Goal: Task Accomplishment & Management: Manage account settings

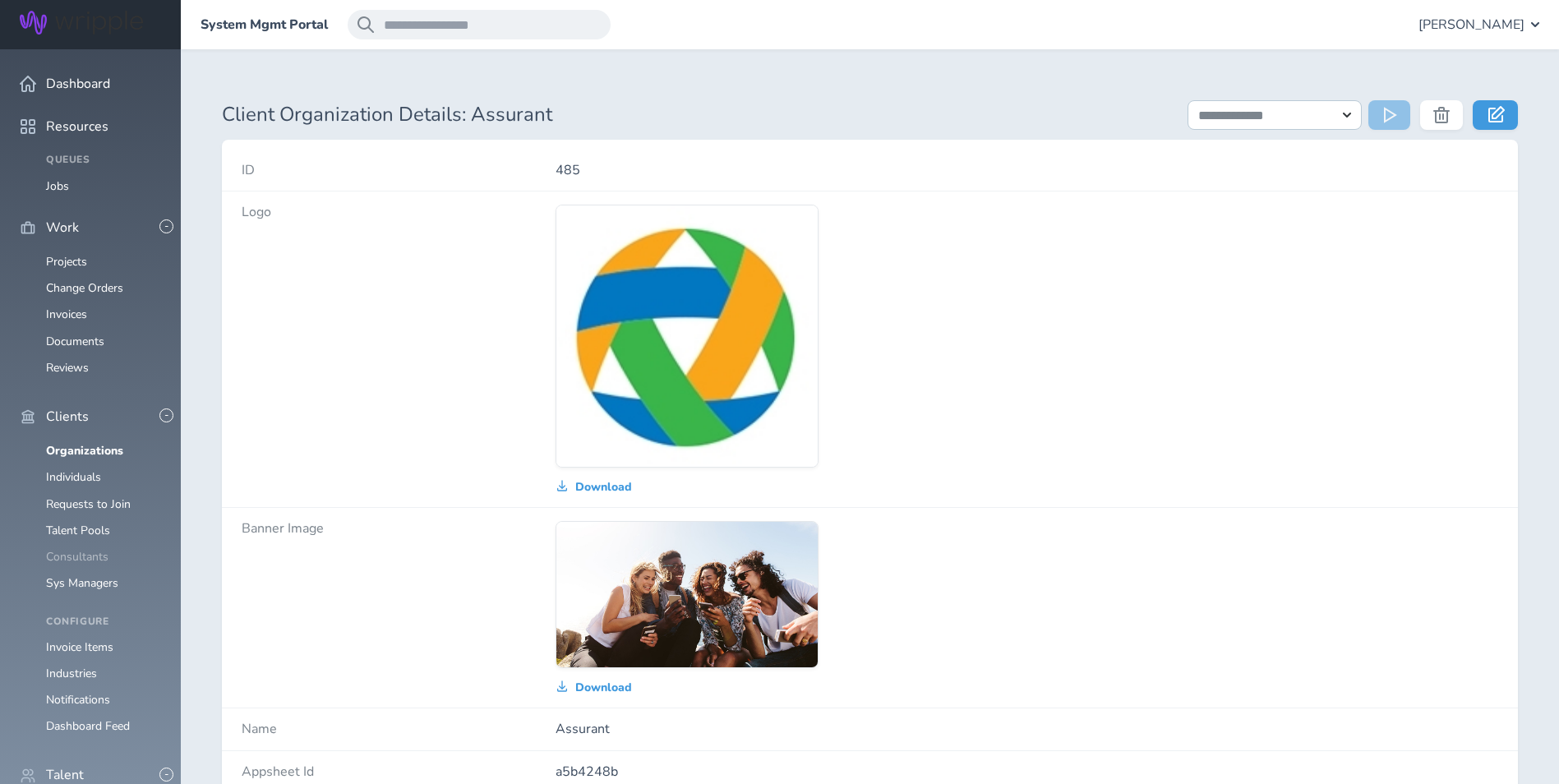
click at [79, 549] on link "Consultants" at bounding box center [77, 557] width 62 height 16
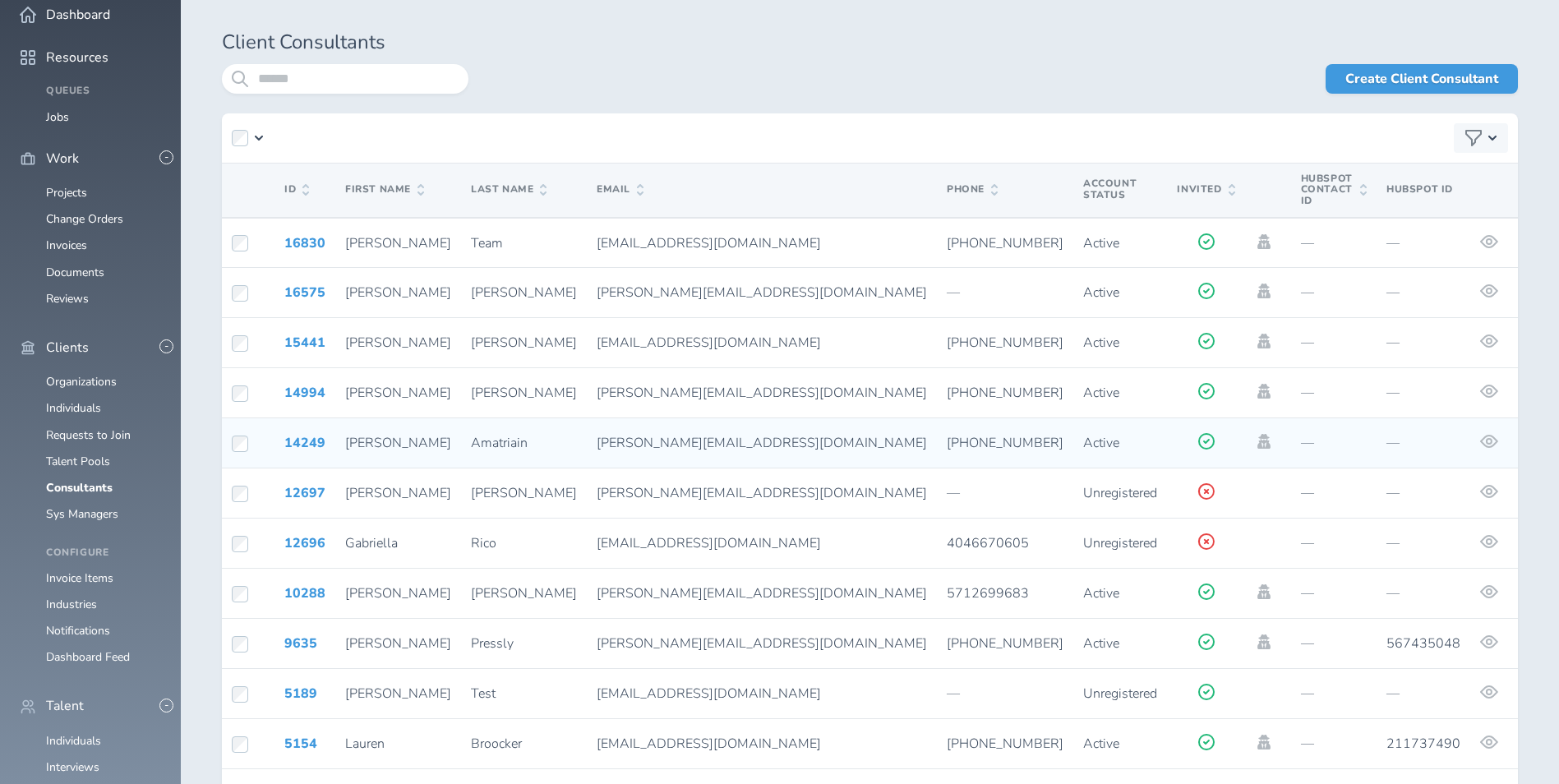
scroll to position [53, 0]
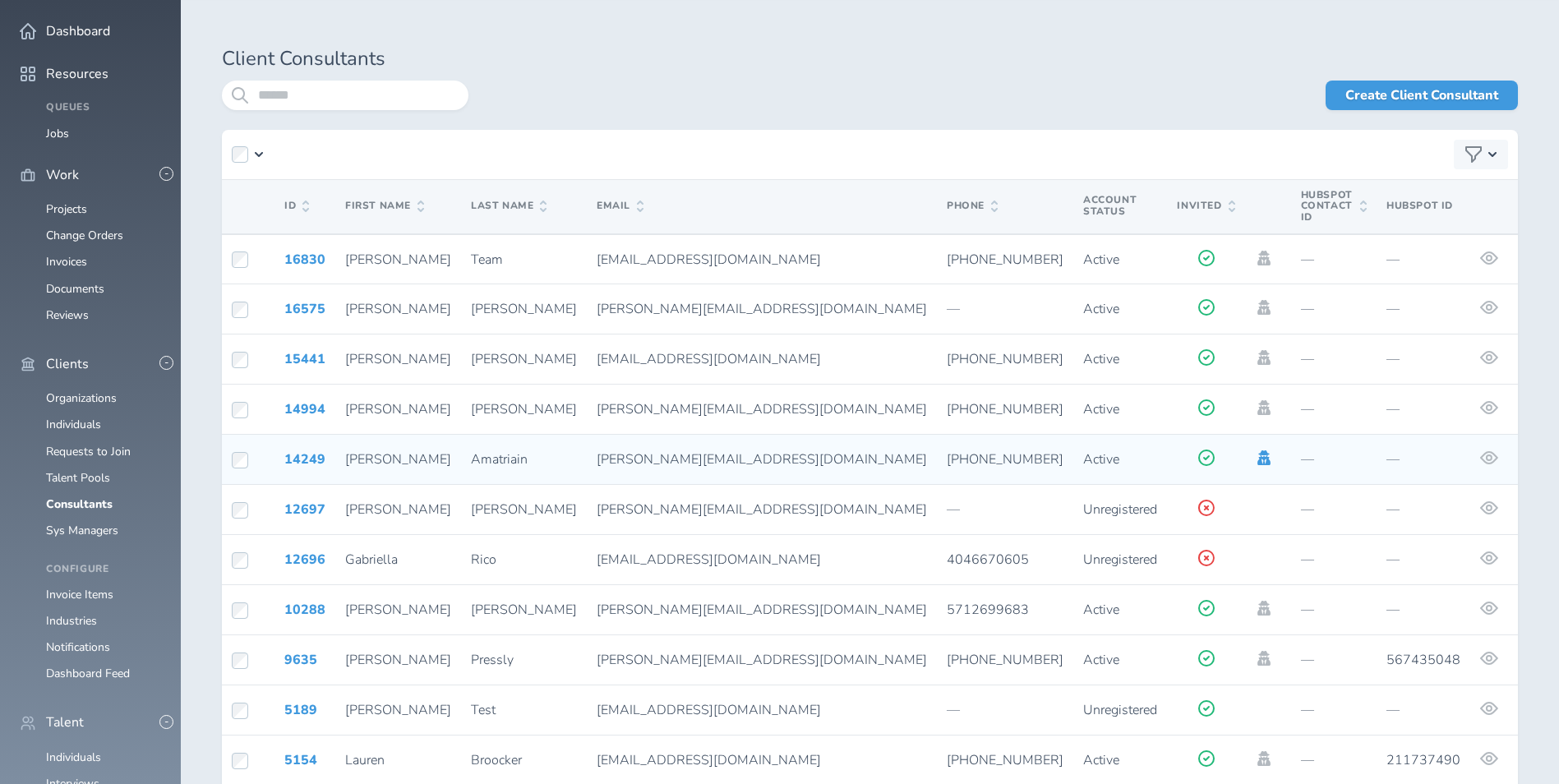
click at [1255, 450] on icon at bounding box center [1264, 457] width 18 height 15
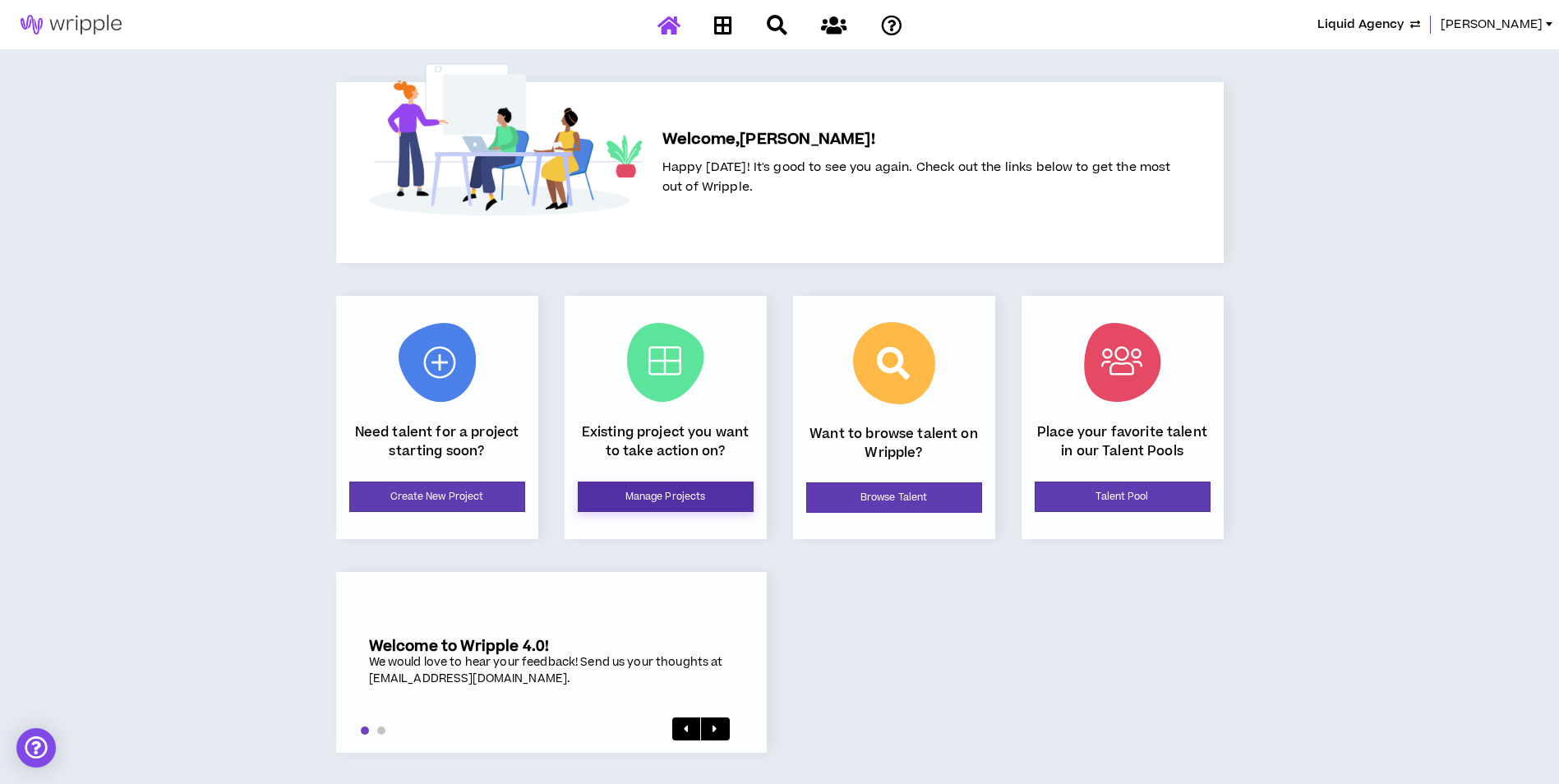
click at [708, 494] on link "Manage Projects" at bounding box center [666, 497] width 176 height 30
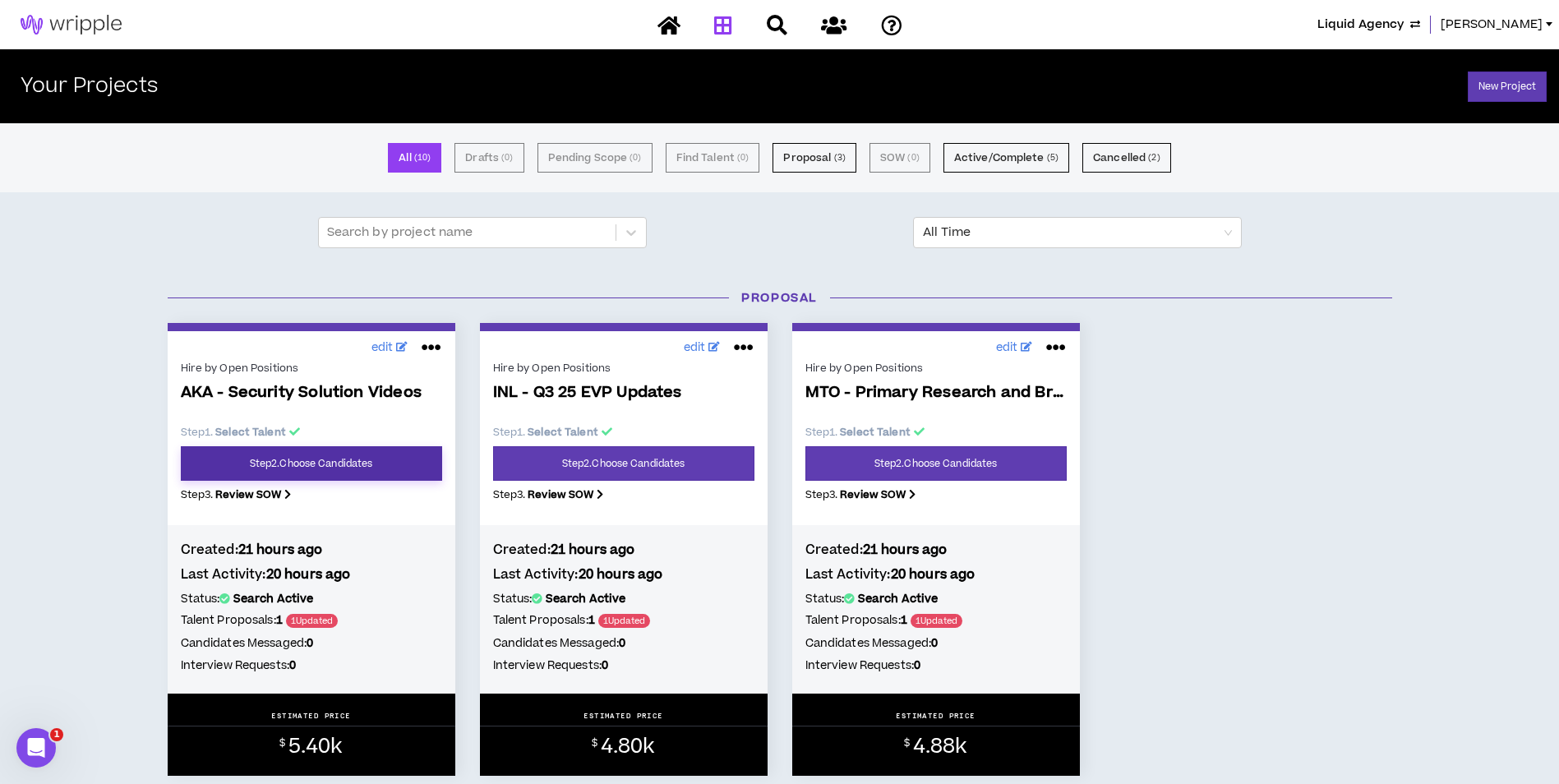
click at [293, 467] on link "Step 2 . Choose Candidates" at bounding box center [312, 463] width 262 height 35
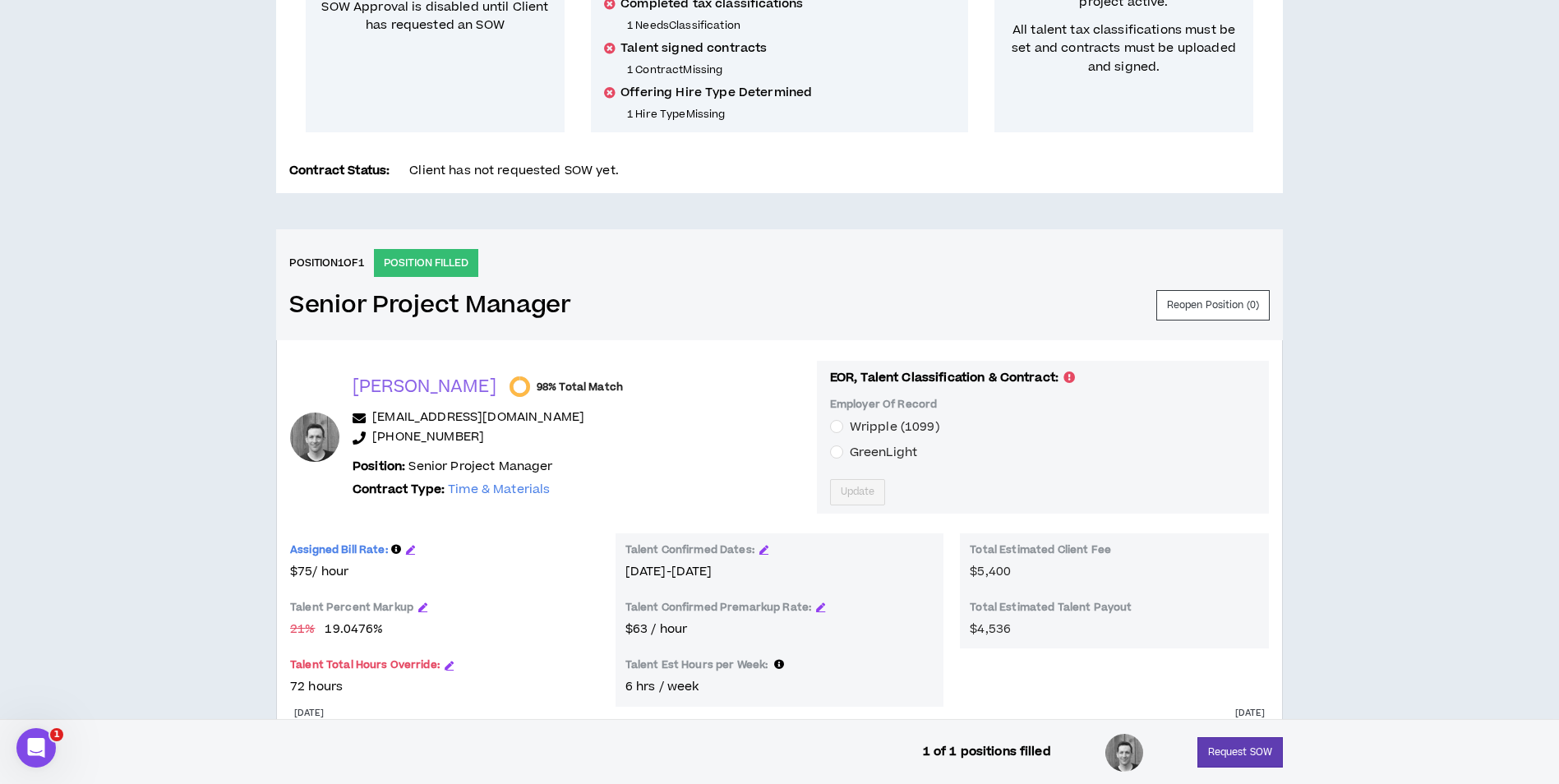
scroll to position [493, 0]
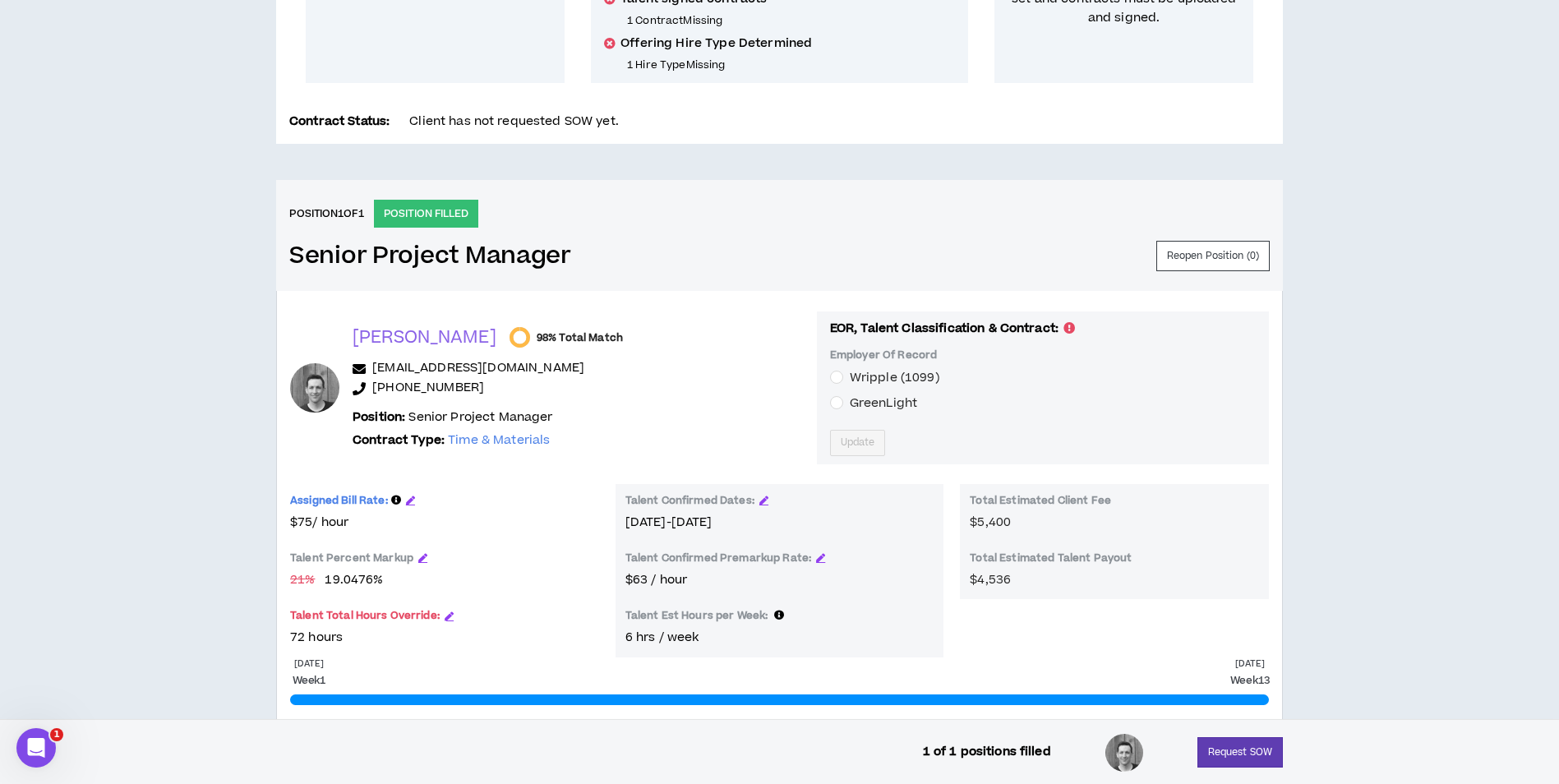
click at [843, 400] on span "GreenLight" at bounding box center [883, 403] width 80 height 18
click at [982, 424] on div "Employer Of Record Wripple (1099) GreenLight Update" at bounding box center [1043, 401] width 426 height 108
click at [1243, 754] on button "Request SOW" at bounding box center [1240, 752] width 85 height 30
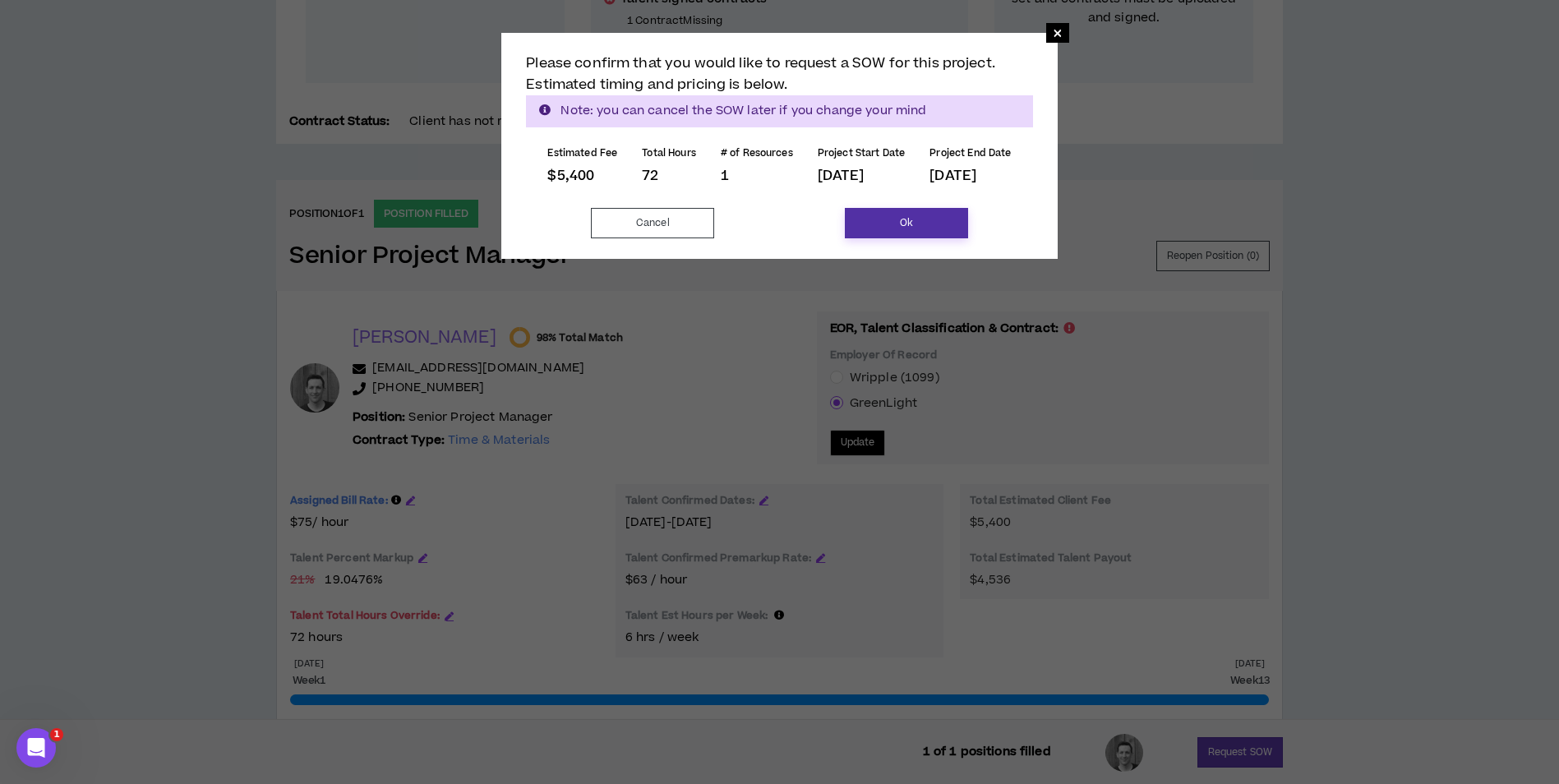
click at [890, 225] on button "Ok" at bounding box center [906, 223] width 123 height 30
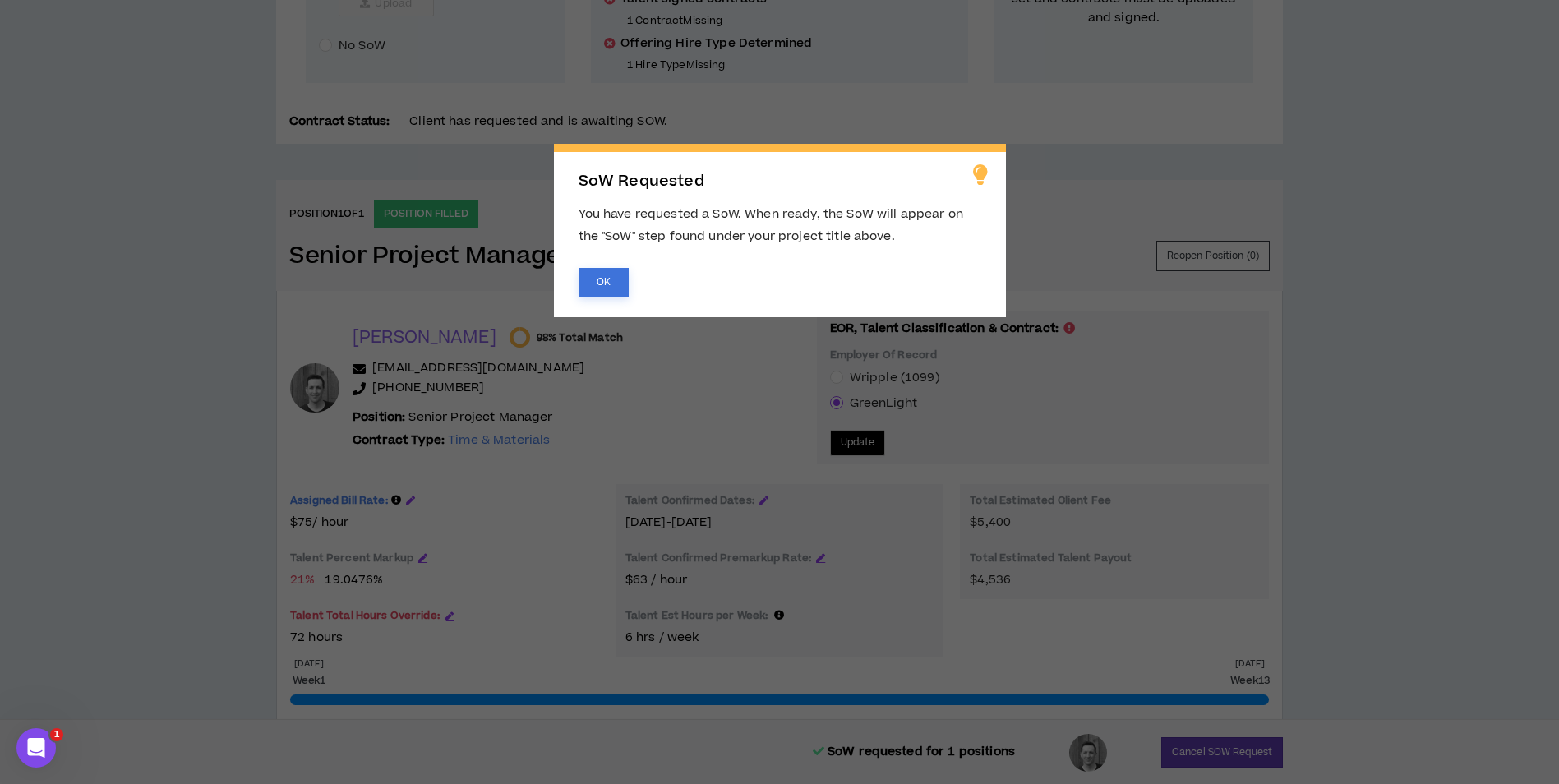
click at [593, 285] on button "OK" at bounding box center [604, 282] width 50 height 28
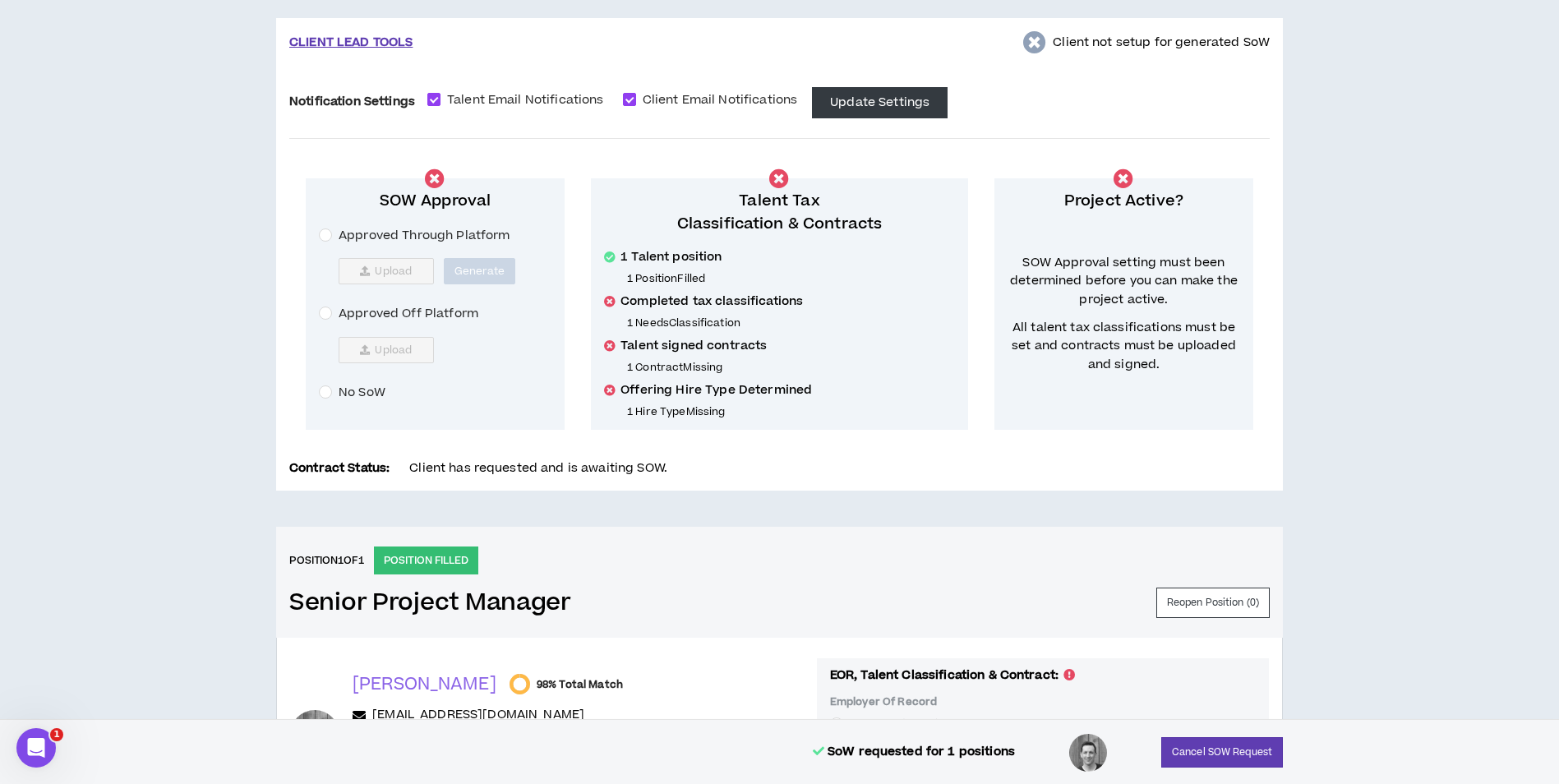
scroll to position [0, 0]
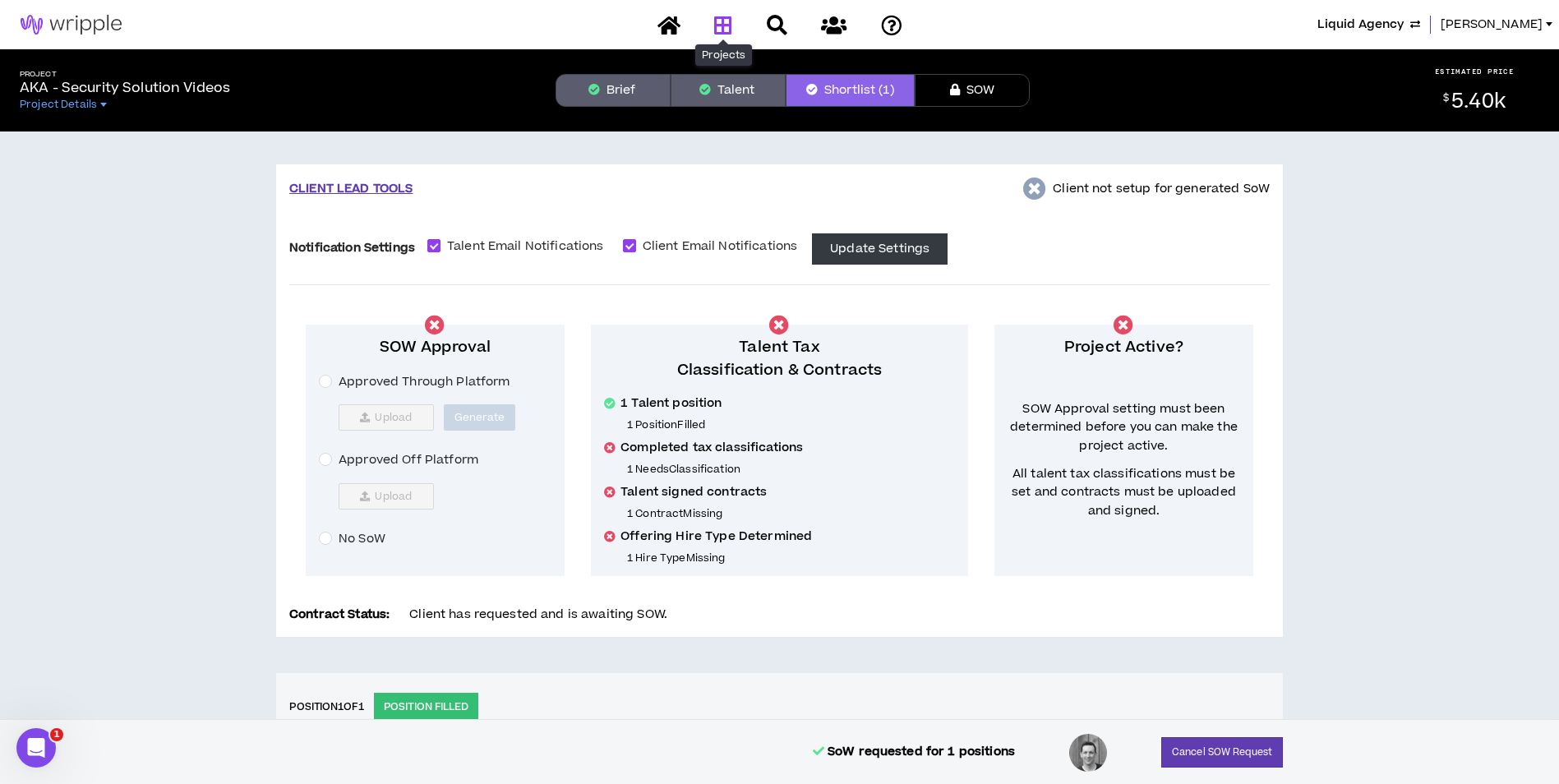
click at [719, 38] on link at bounding box center [724, 25] width 27 height 28
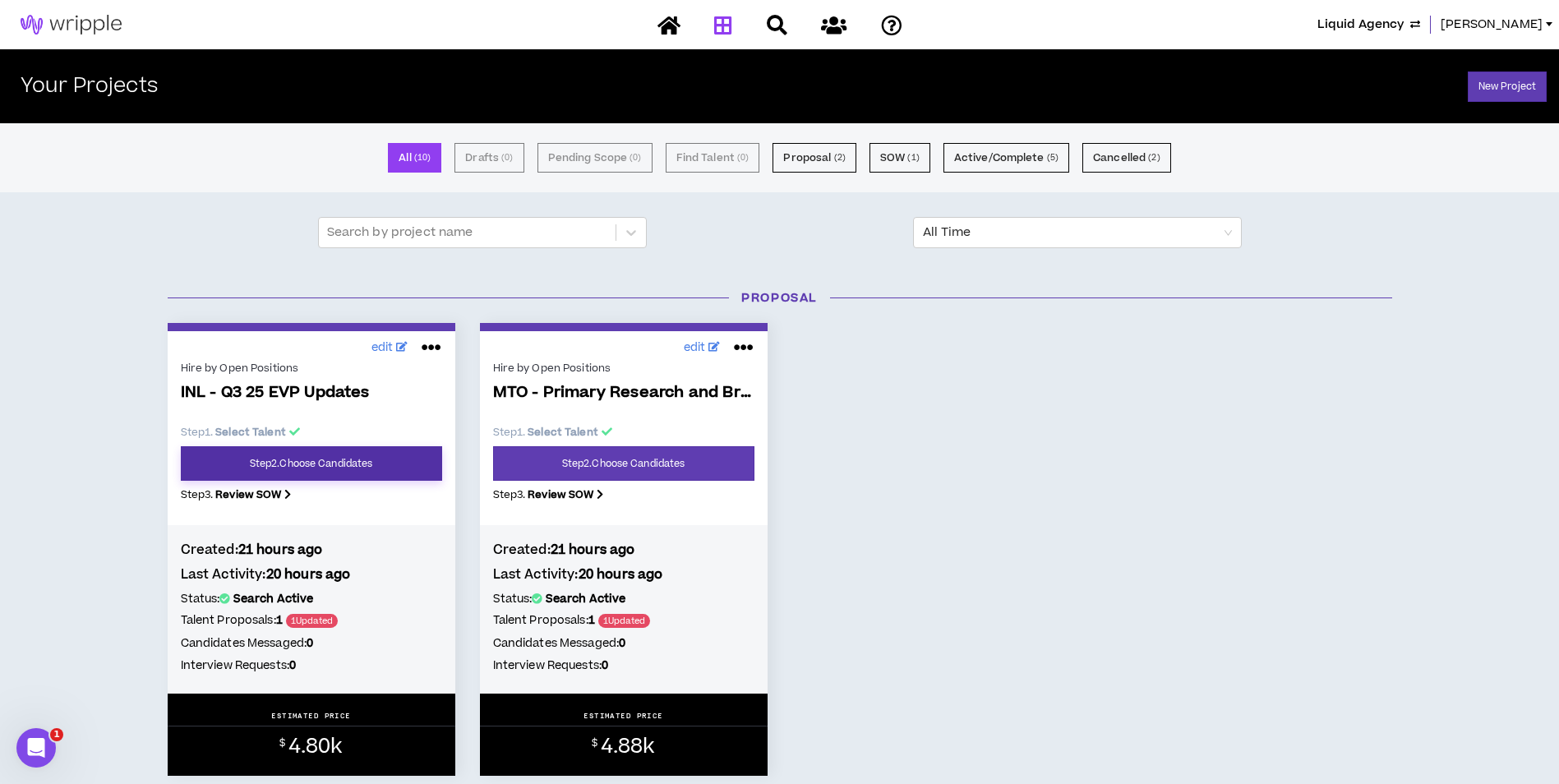
click at [417, 475] on link "Step 2 . Choose Candidates" at bounding box center [312, 463] width 262 height 35
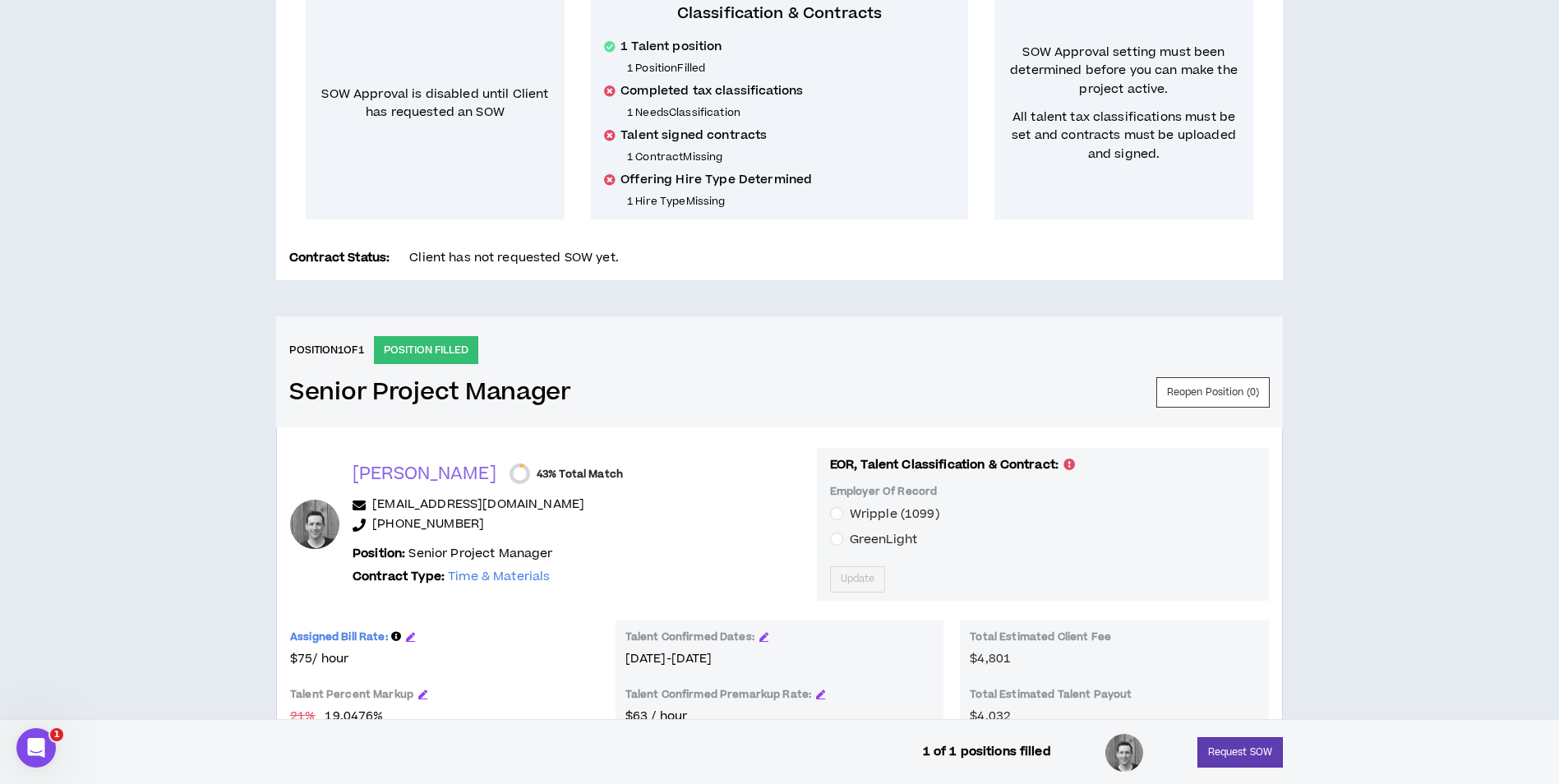
scroll to position [573, 0]
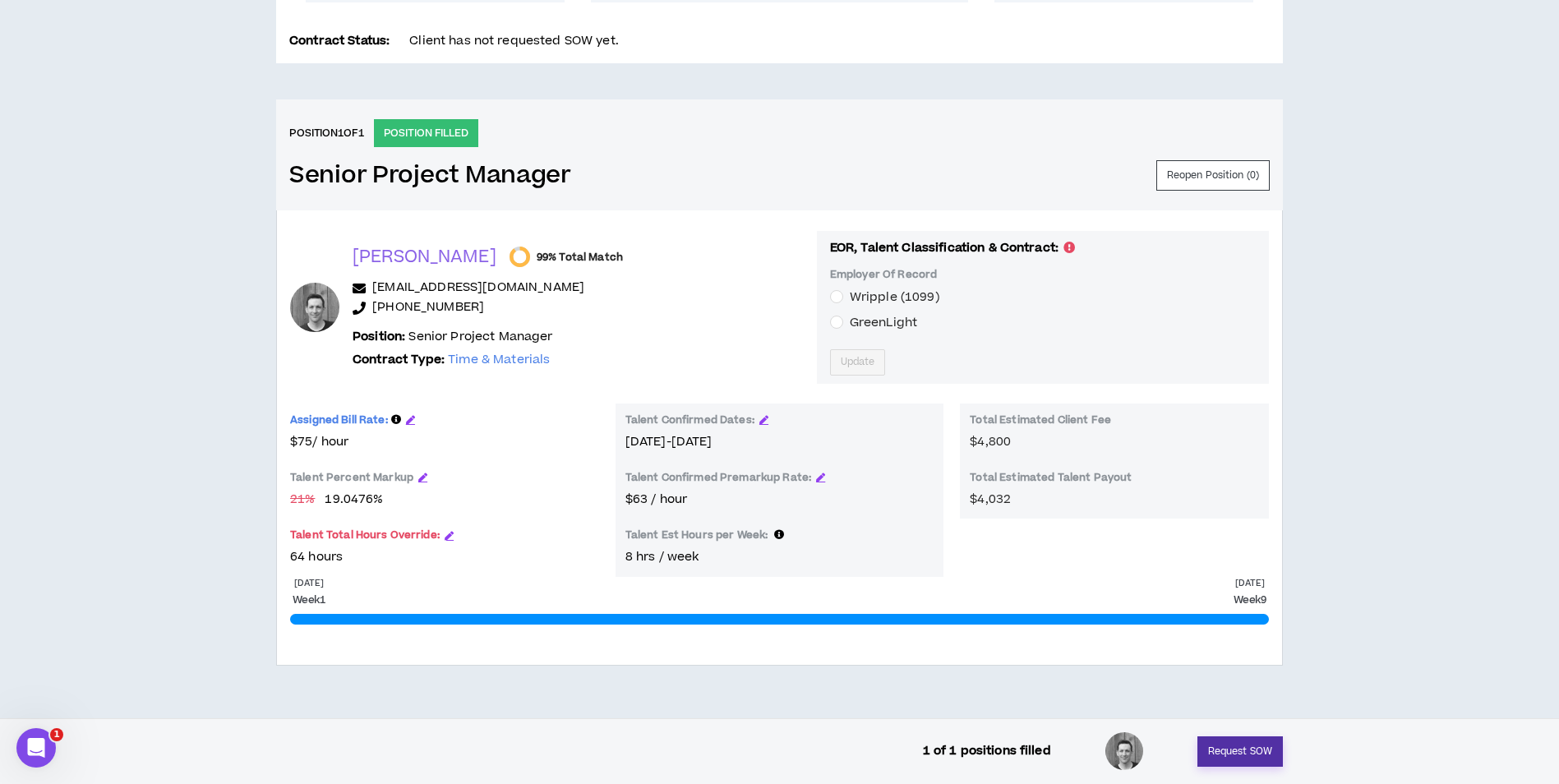
click at [1251, 744] on button "Request SOW" at bounding box center [1240, 751] width 85 height 30
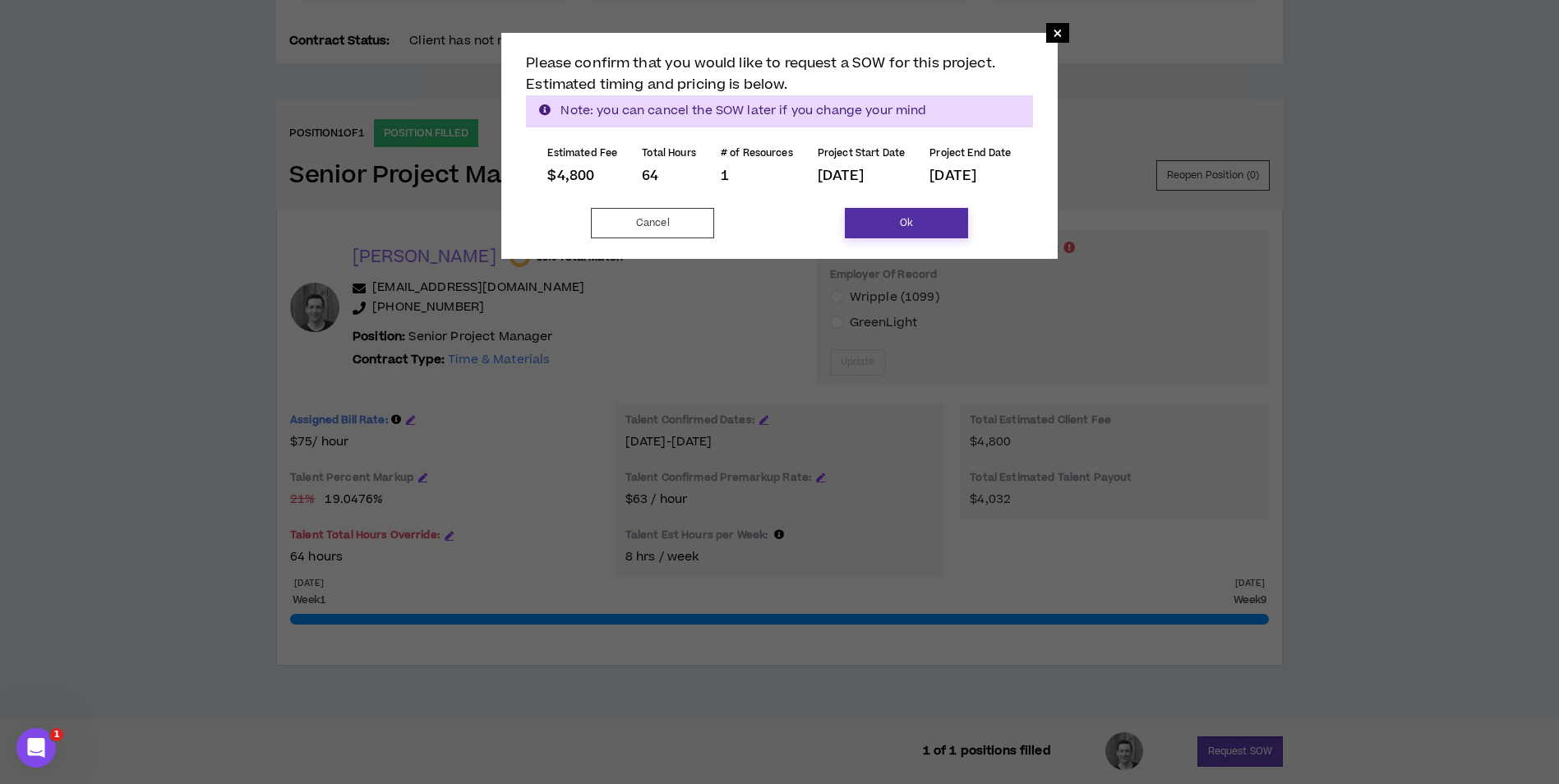
click at [901, 233] on button "Ok" at bounding box center [906, 223] width 123 height 30
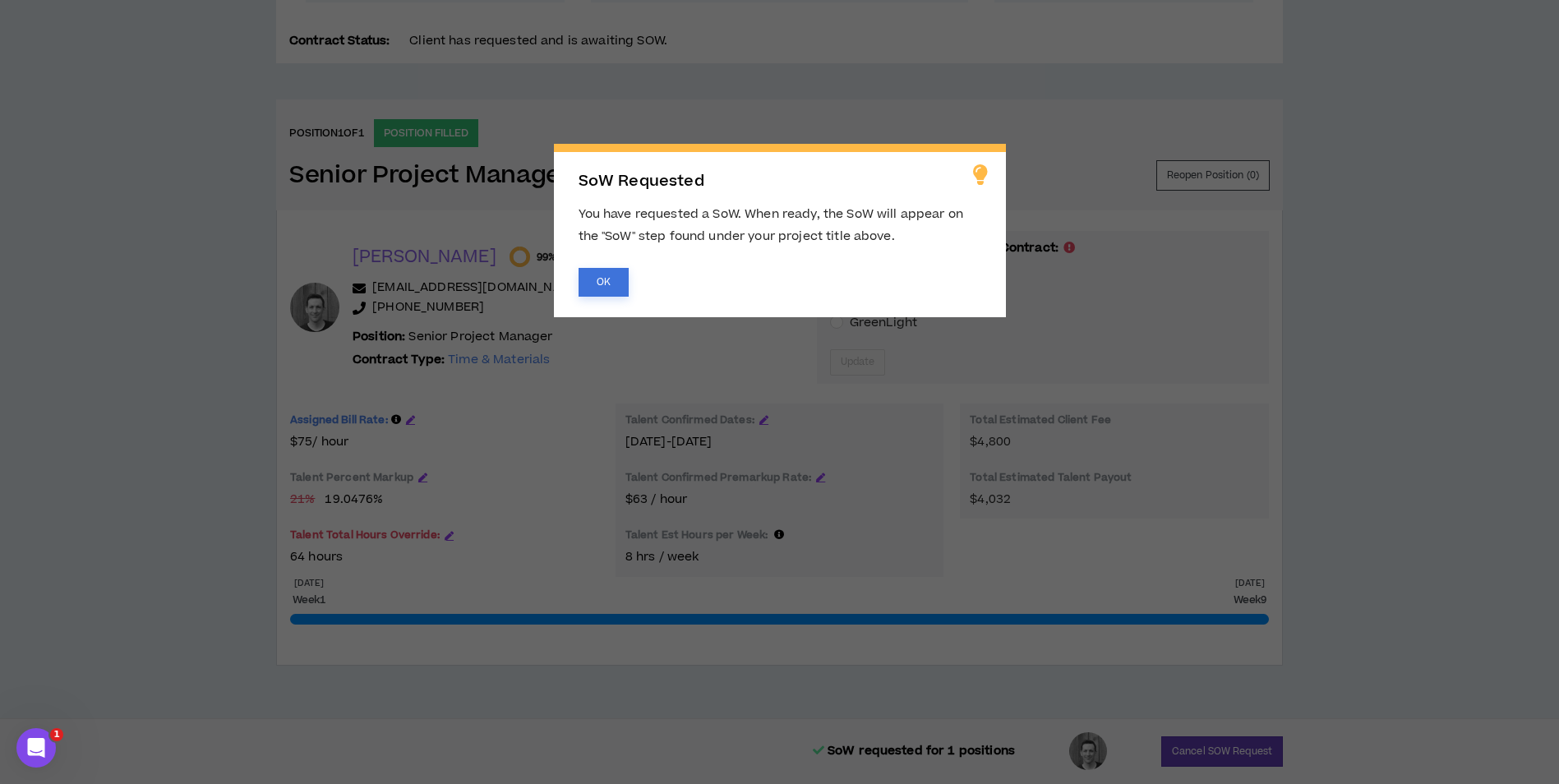
click at [619, 294] on button "OK" at bounding box center [604, 282] width 50 height 28
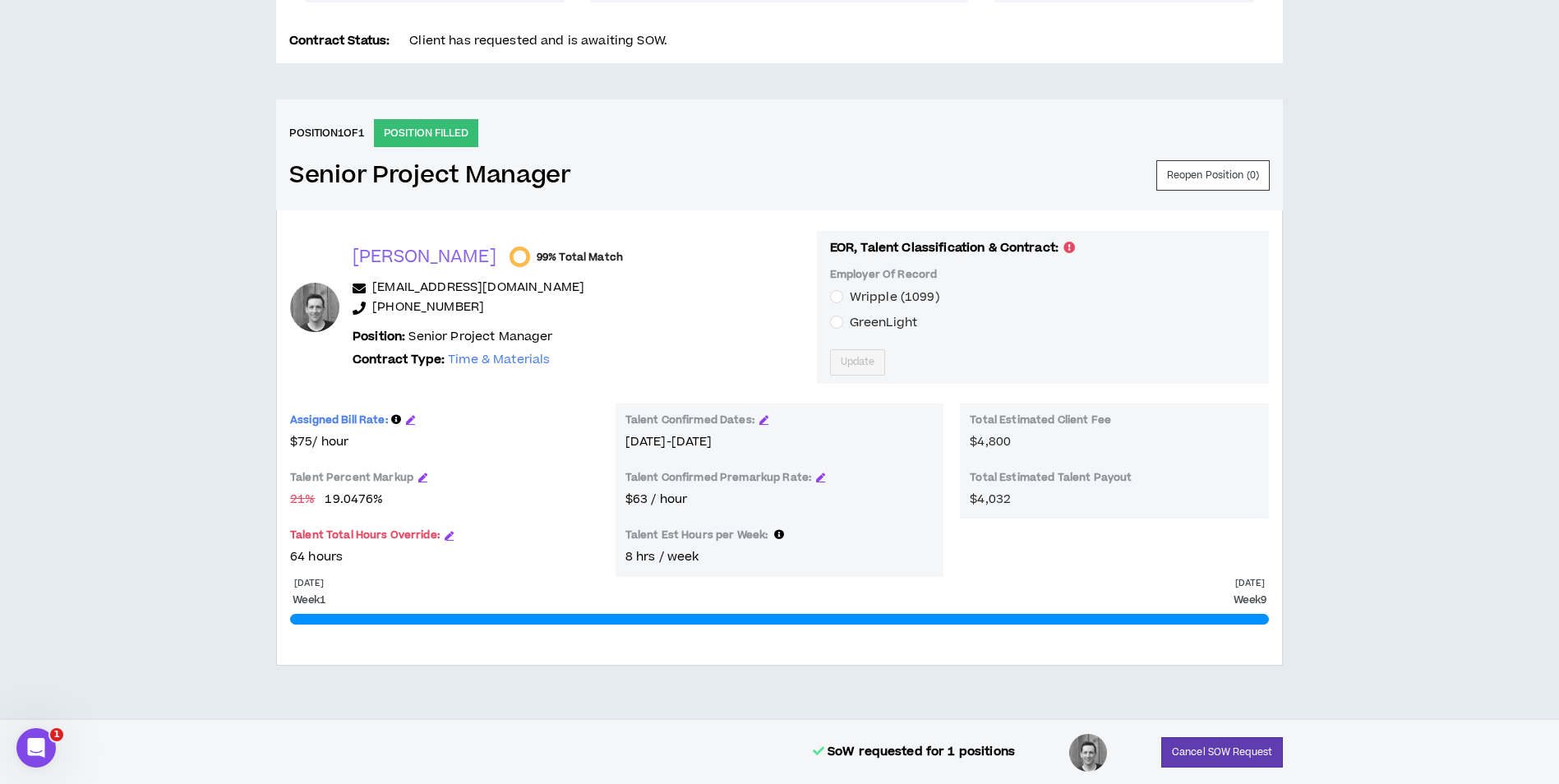
scroll to position [0, 0]
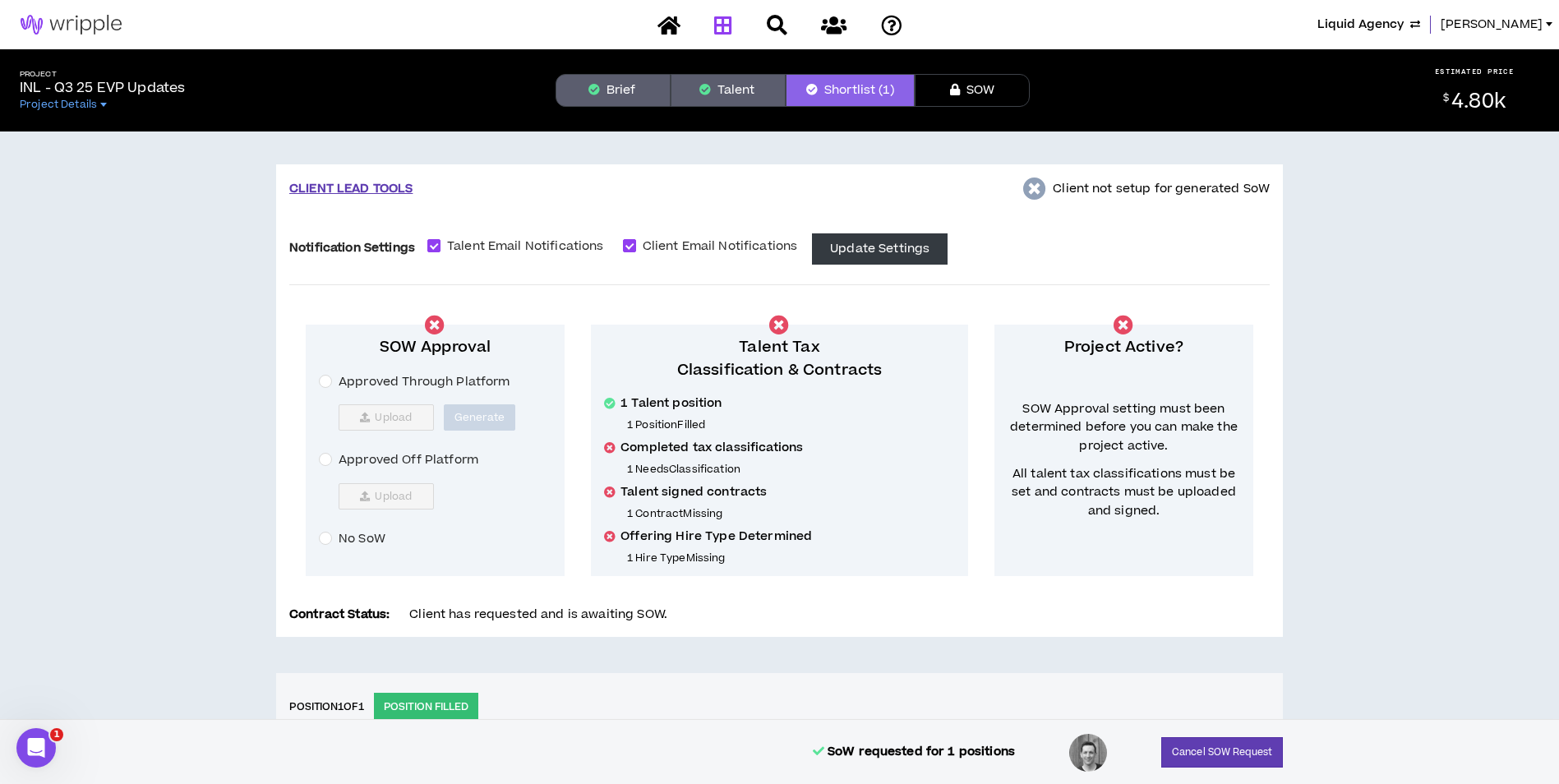
click at [727, 30] on icon at bounding box center [723, 25] width 18 height 20
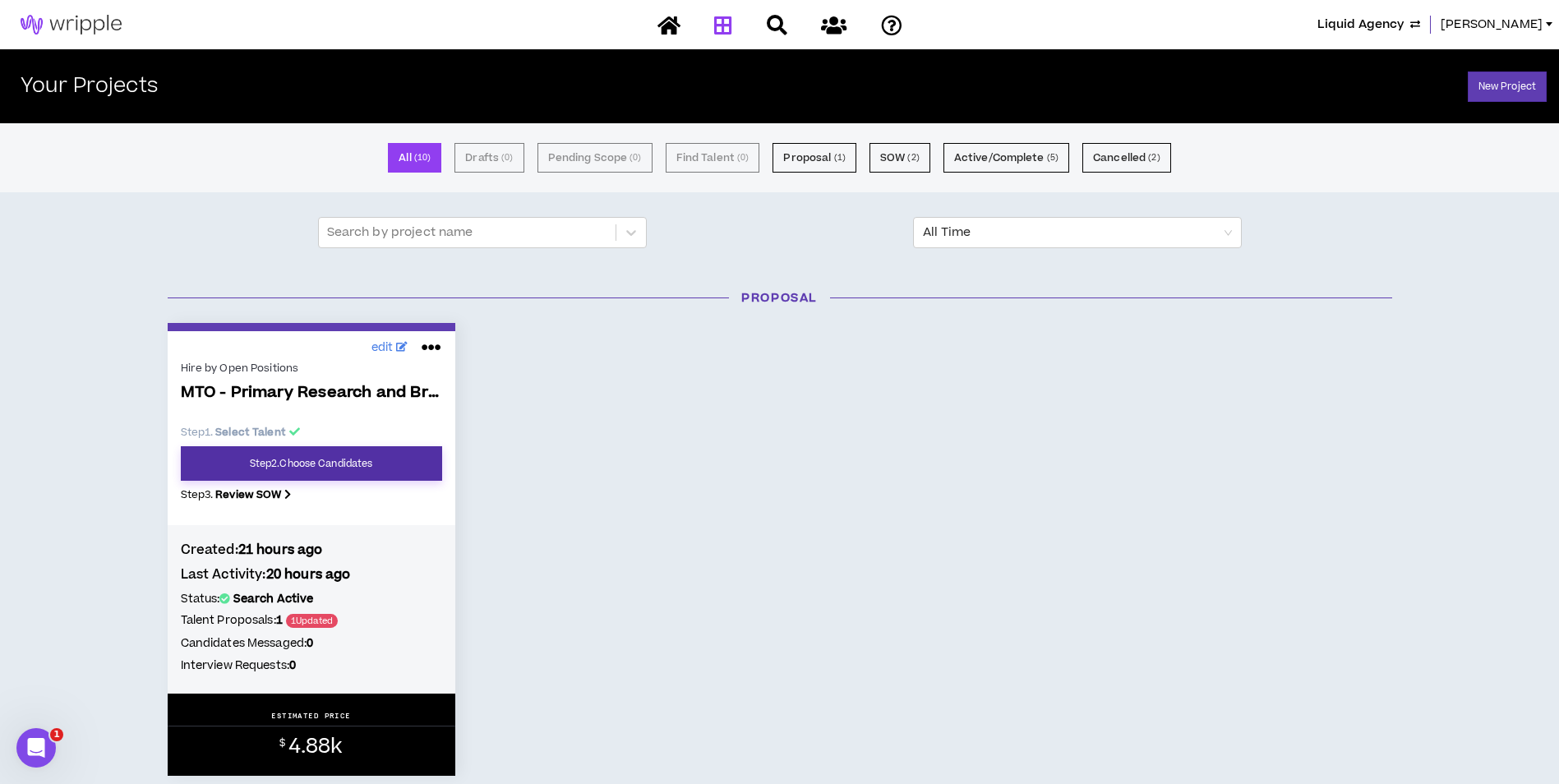
click at [395, 465] on link "Step 2 . Choose Candidates" at bounding box center [312, 463] width 262 height 35
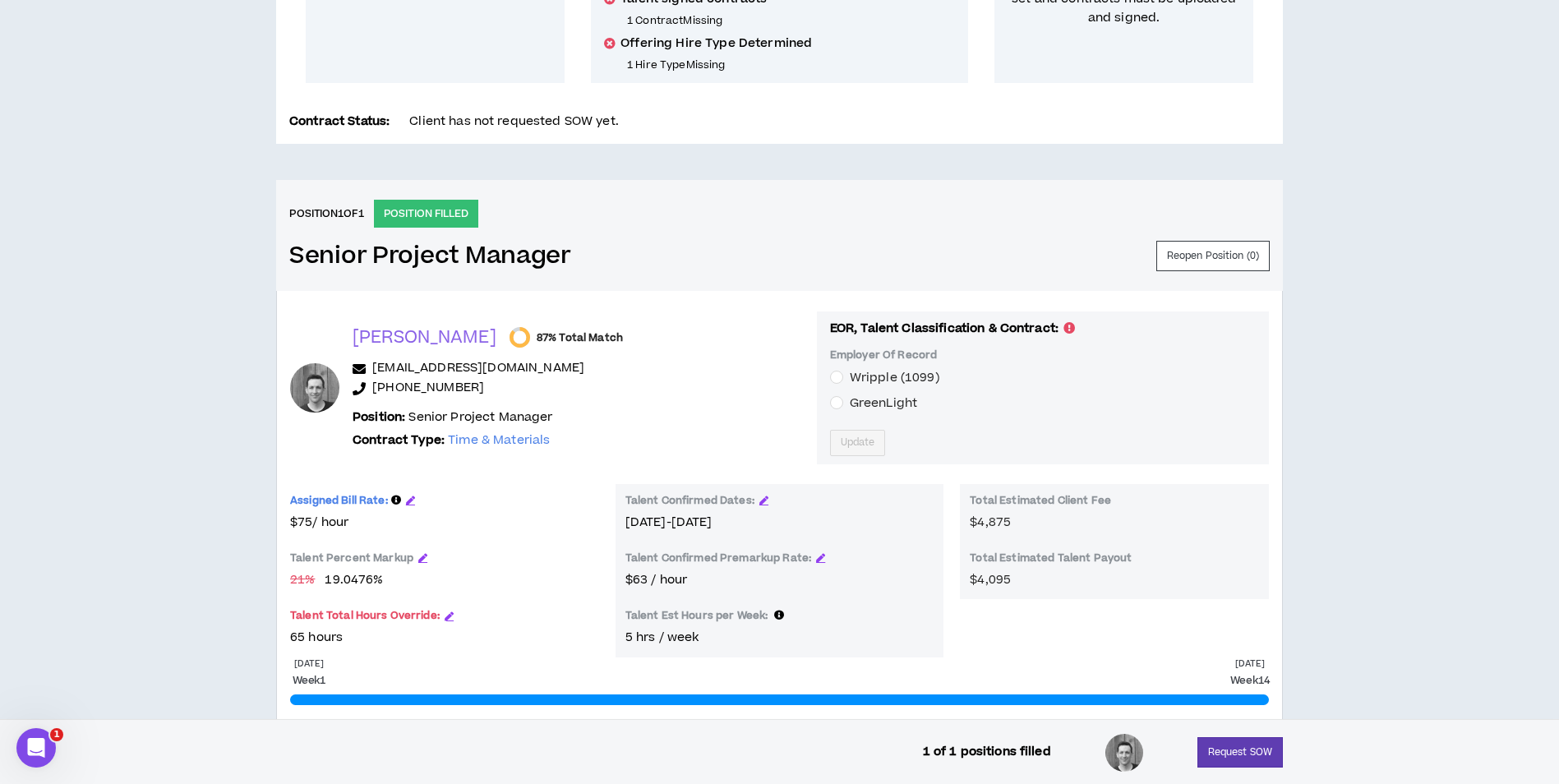
scroll to position [573, 0]
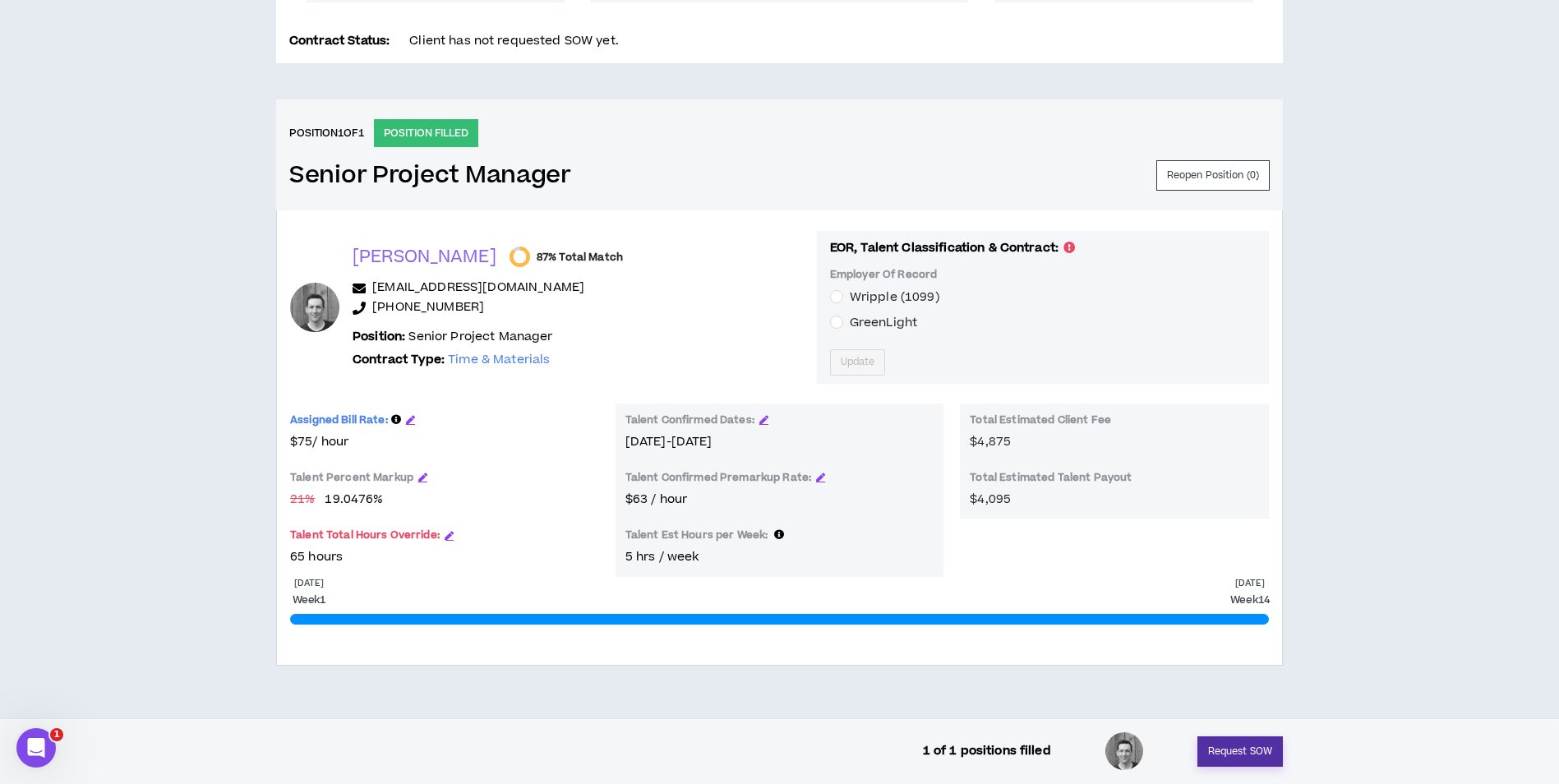
click at [1225, 751] on button "Request SOW" at bounding box center [1240, 751] width 85 height 30
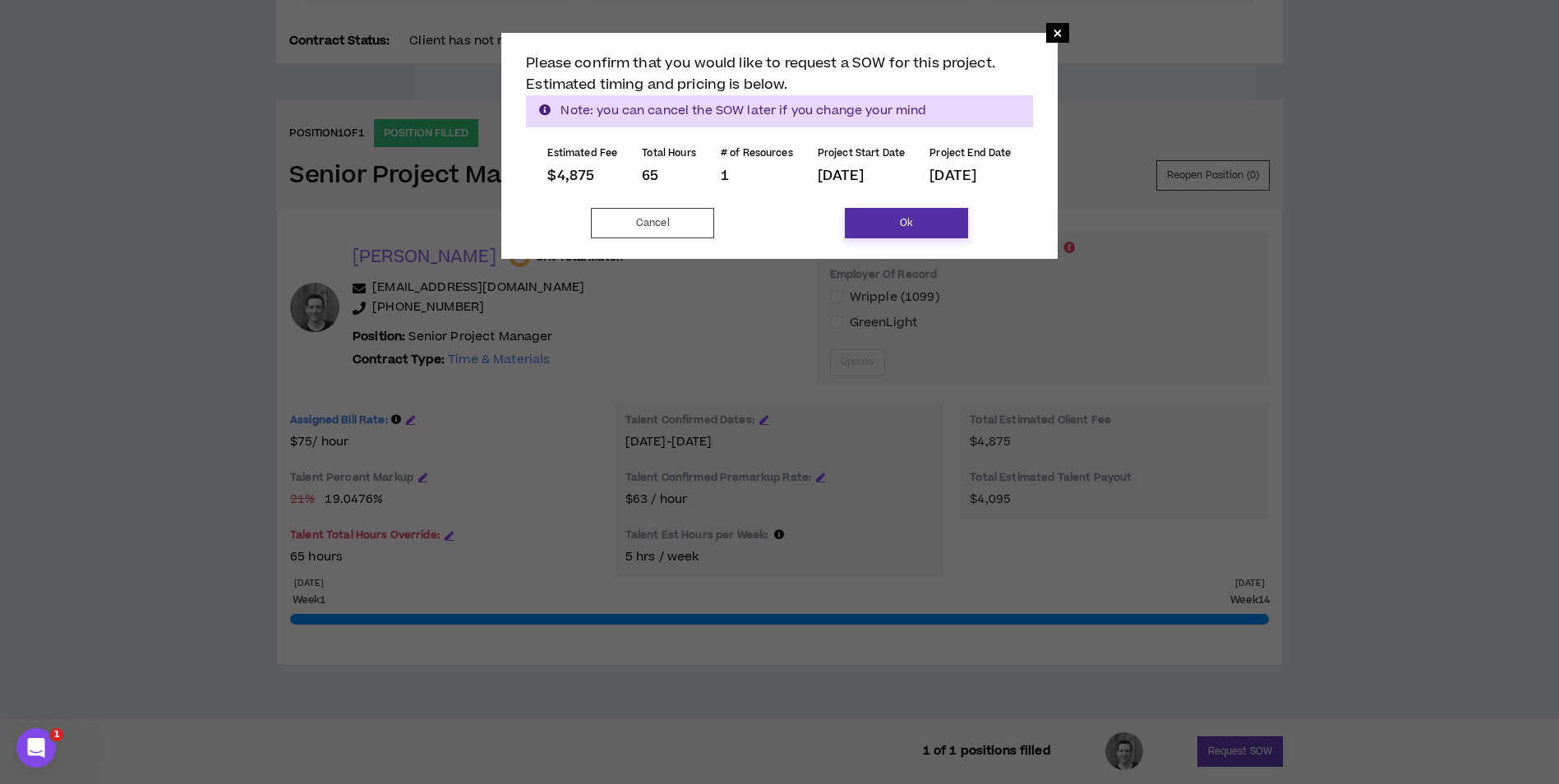
click at [866, 230] on button "Ok" at bounding box center [906, 223] width 123 height 30
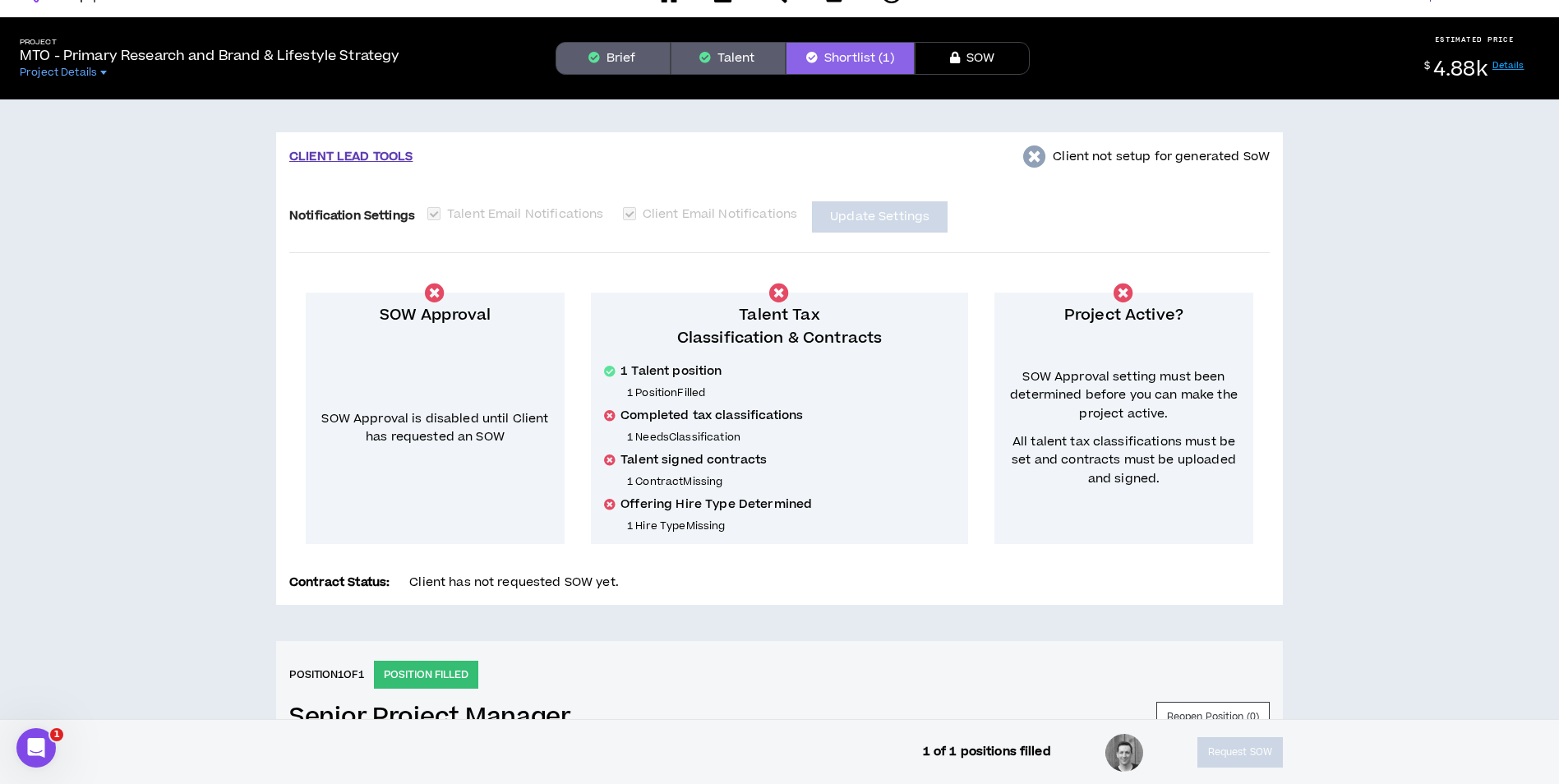
scroll to position [0, 0]
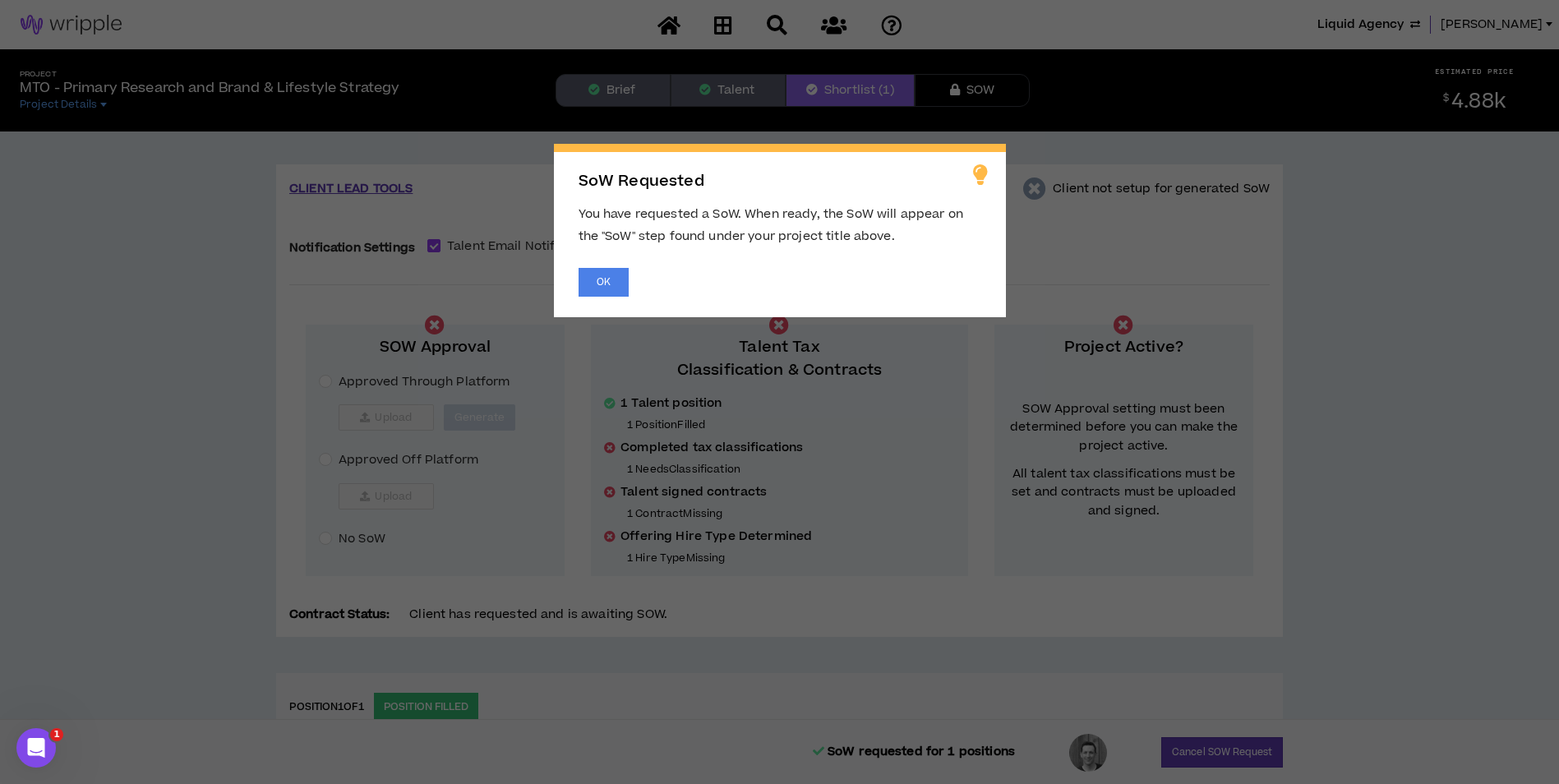
click at [728, 32] on span "SoW Requested You have requested a SoW. When ready, the SoW will appear on the …" at bounding box center [779, 392] width 1559 height 784
click at [603, 265] on div "SoW Requested You have requested a SoW. When ready, the SoW will appear on the …" at bounding box center [780, 230] width 452 height 174
click at [604, 276] on button "OK" at bounding box center [604, 282] width 50 height 28
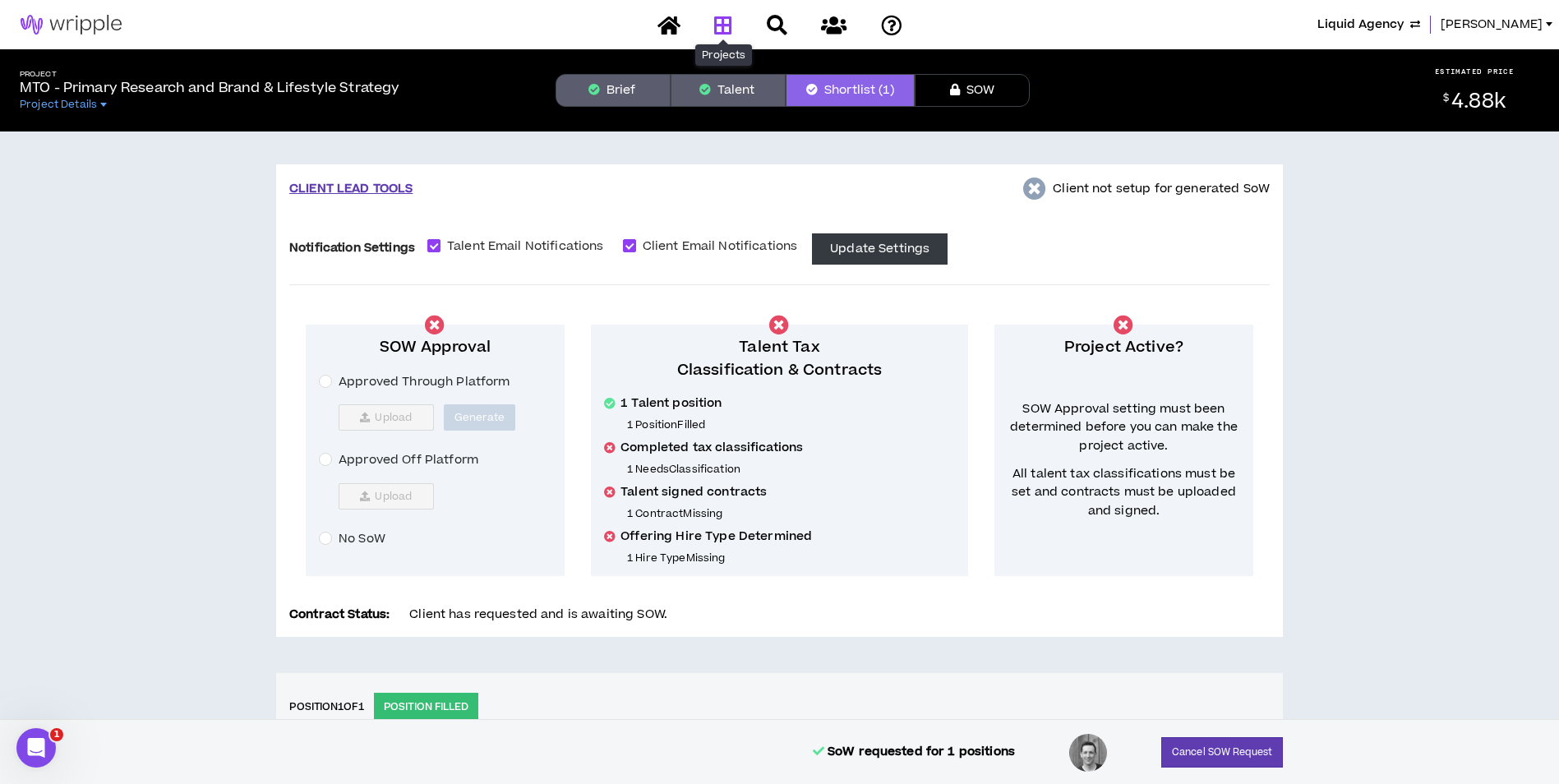
click at [732, 28] on icon at bounding box center [723, 25] width 18 height 20
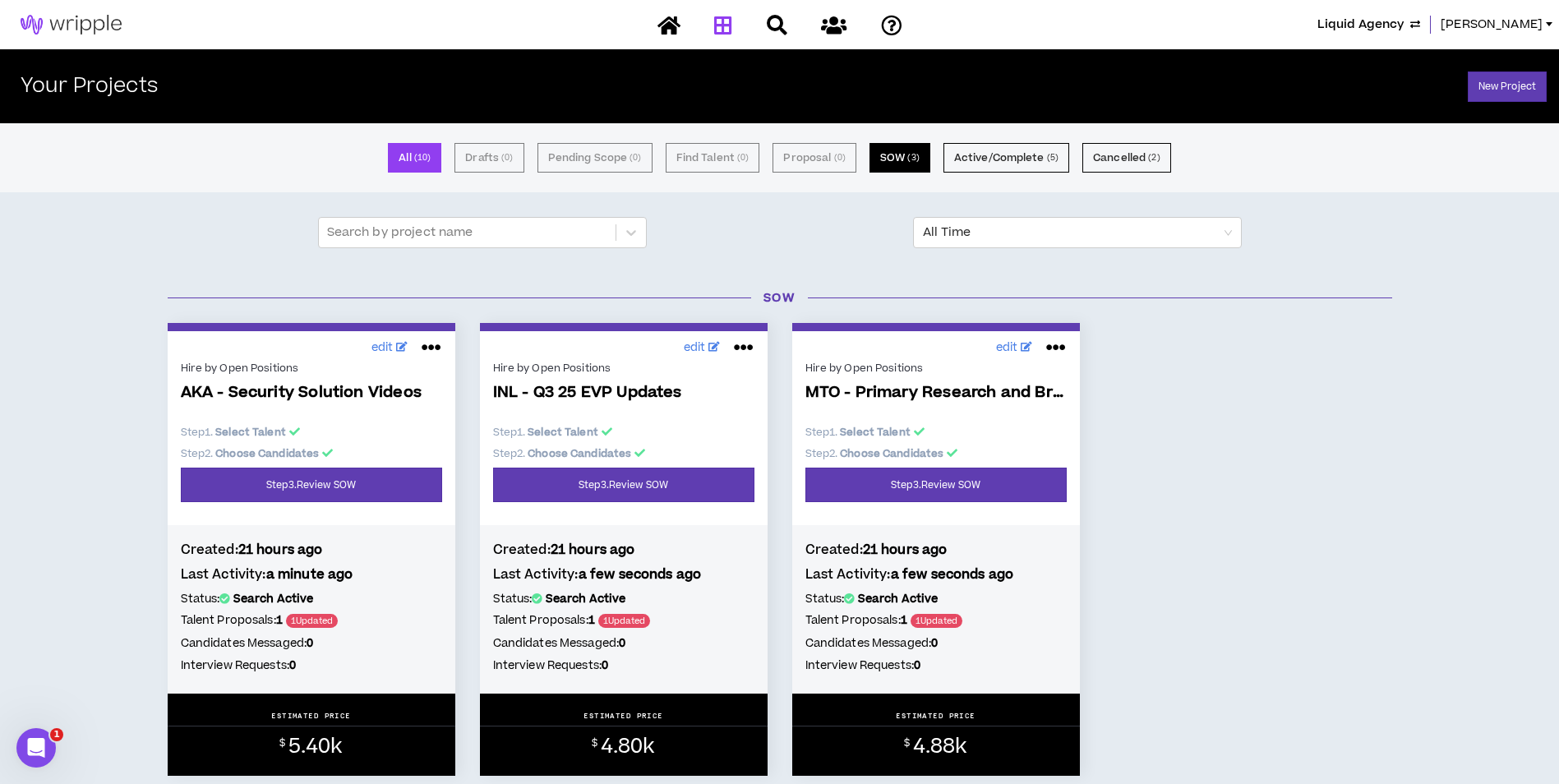
click at [871, 163] on button "SOW ( 3 )" at bounding box center [900, 158] width 61 height 29
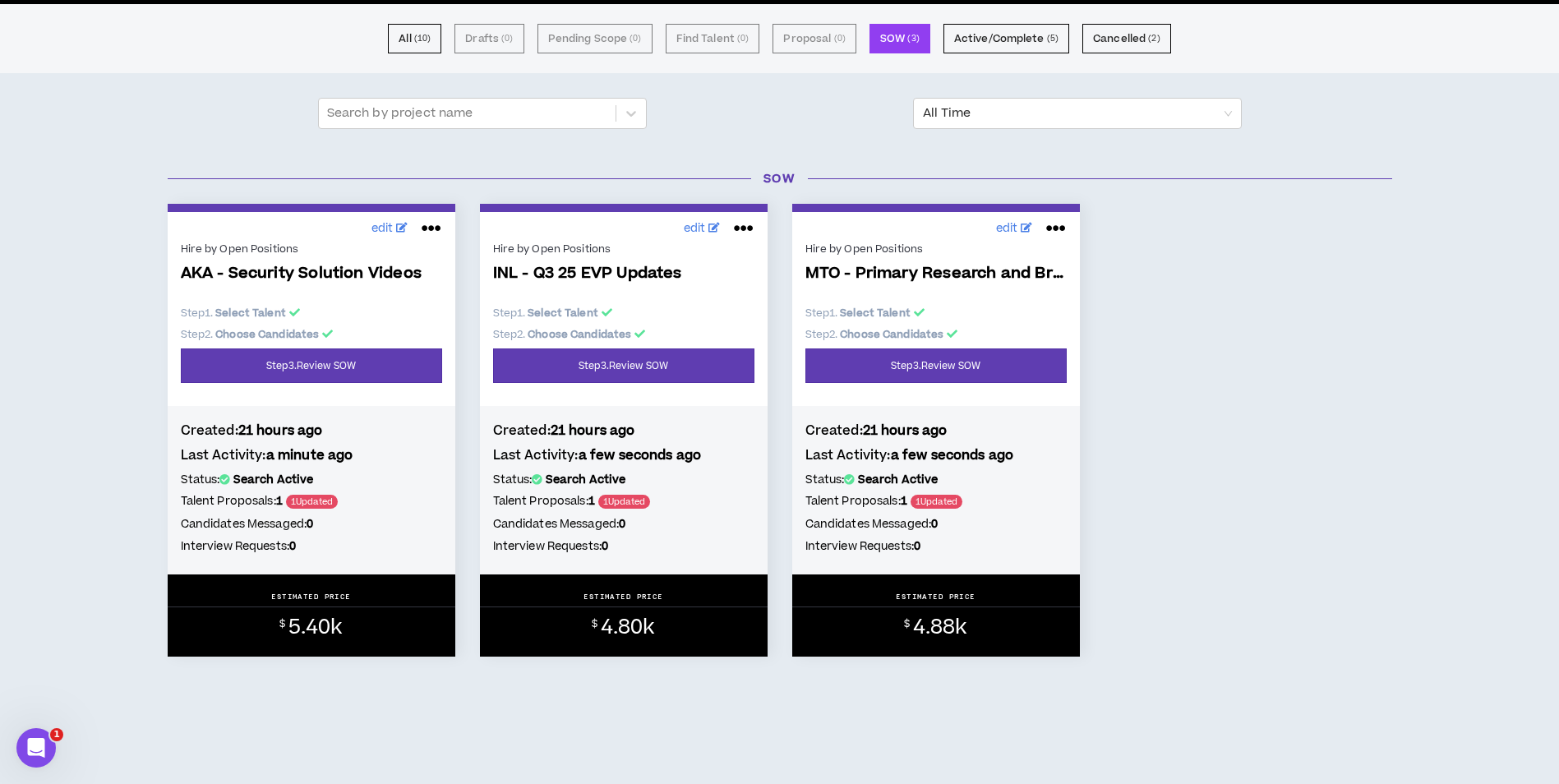
scroll to position [122, 0]
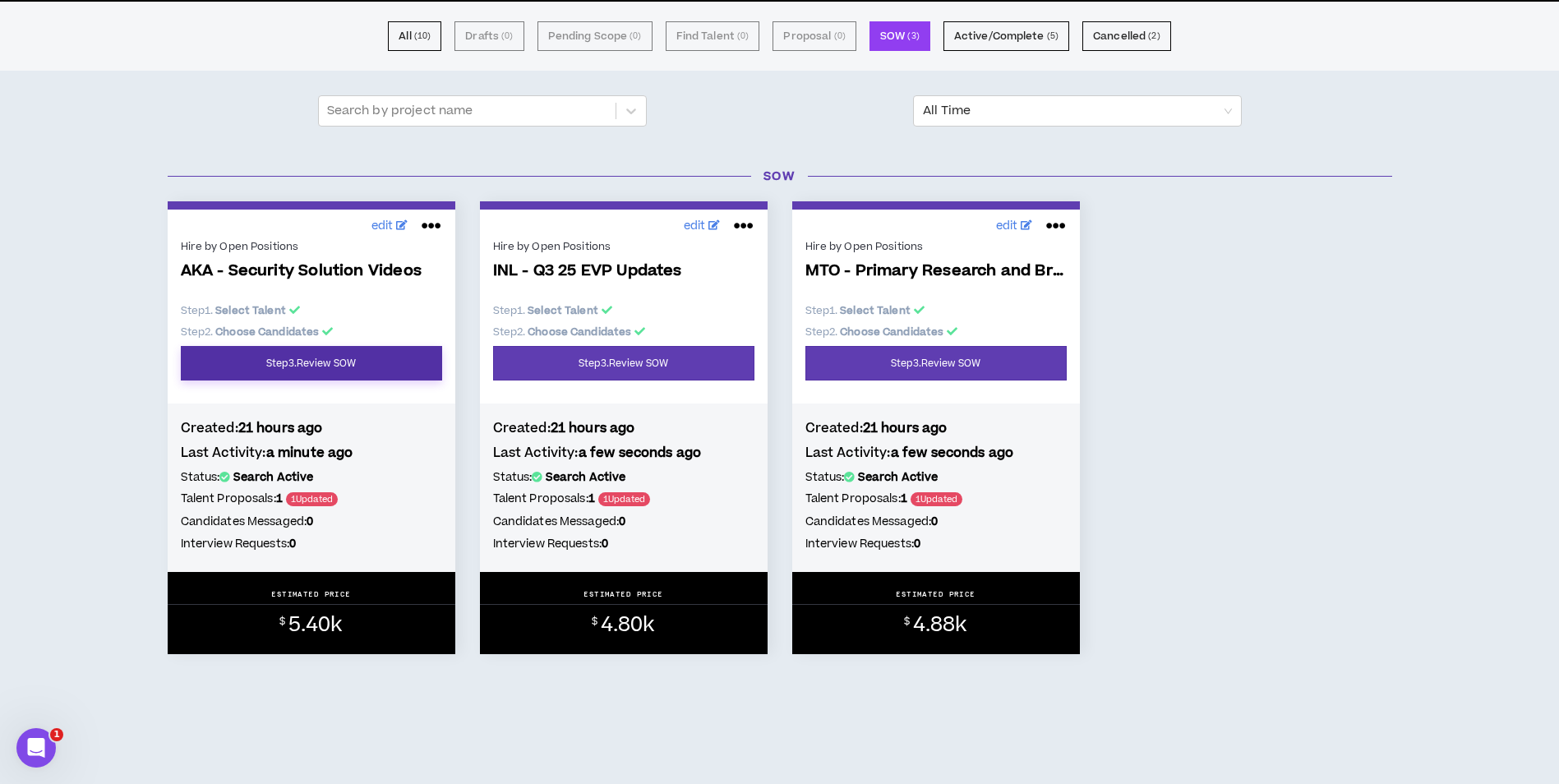
click at [369, 367] on link "Step 3 . Review SOW" at bounding box center [312, 363] width 262 height 35
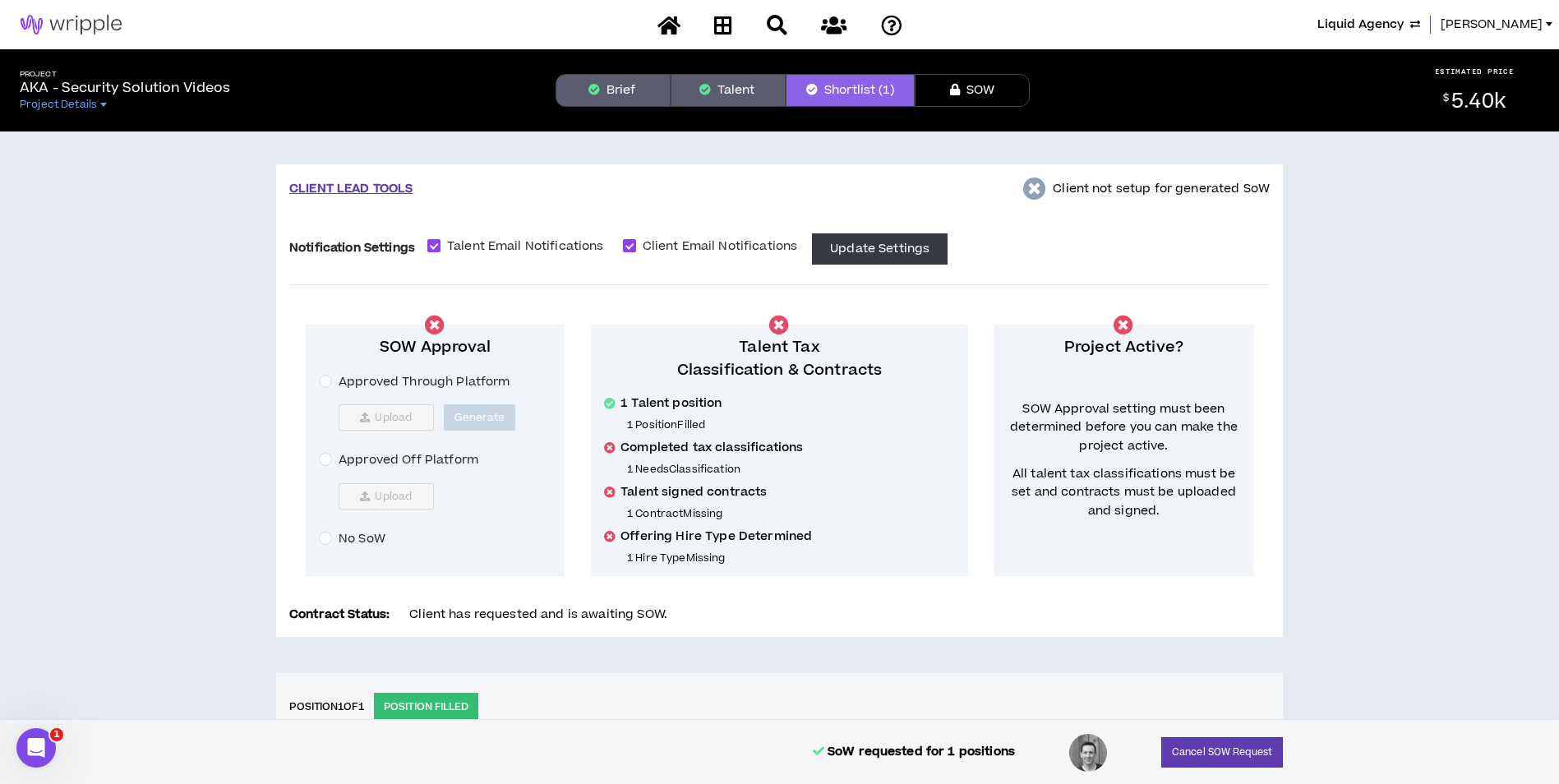
click at [364, 458] on span "Approved Off Platform" at bounding box center [409, 460] width 153 height 18
click at [363, 495] on icon "button" at bounding box center [364, 496] width 10 height 10
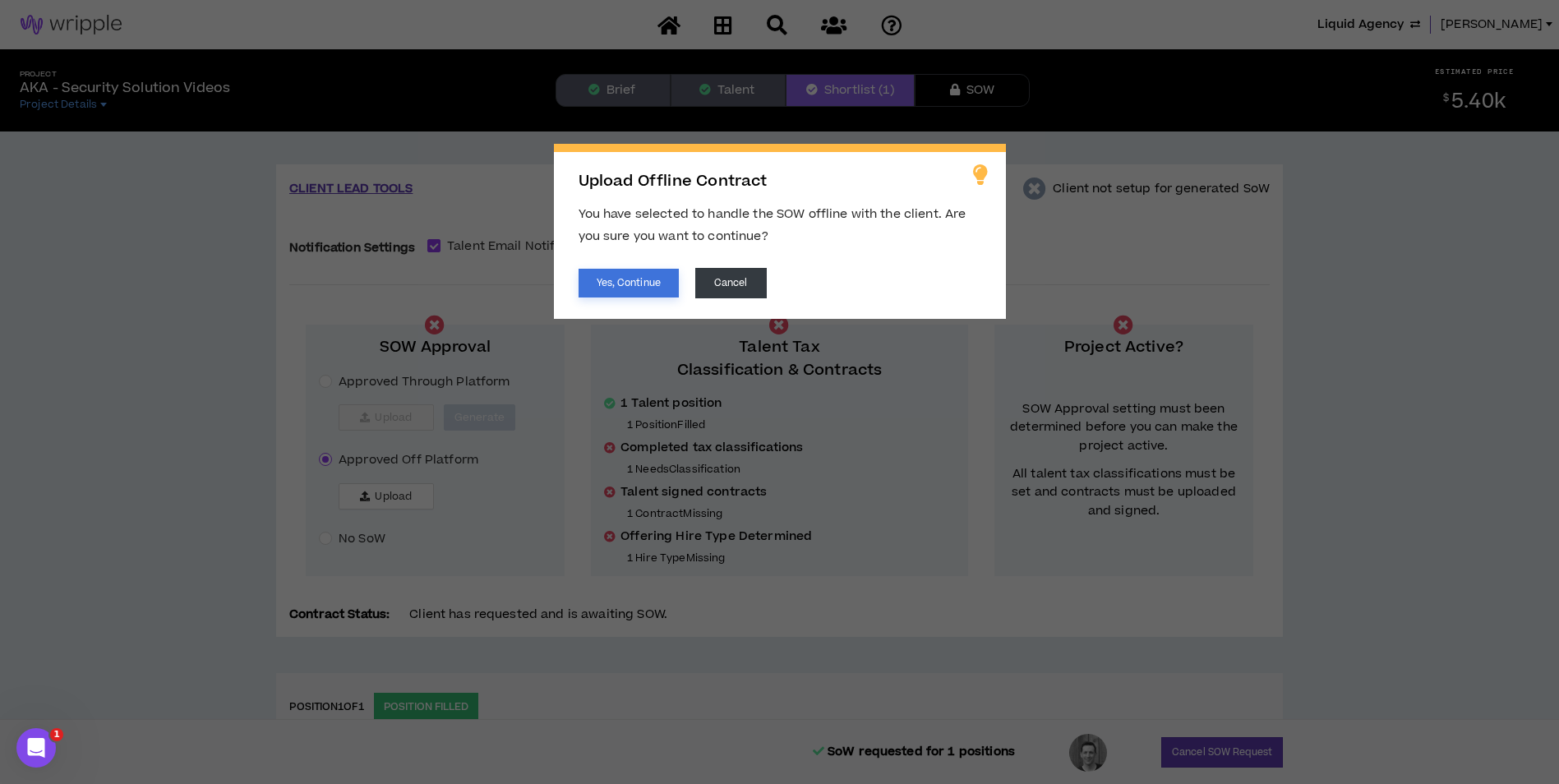
click at [621, 281] on button "Yes, Continue" at bounding box center [629, 283] width 101 height 28
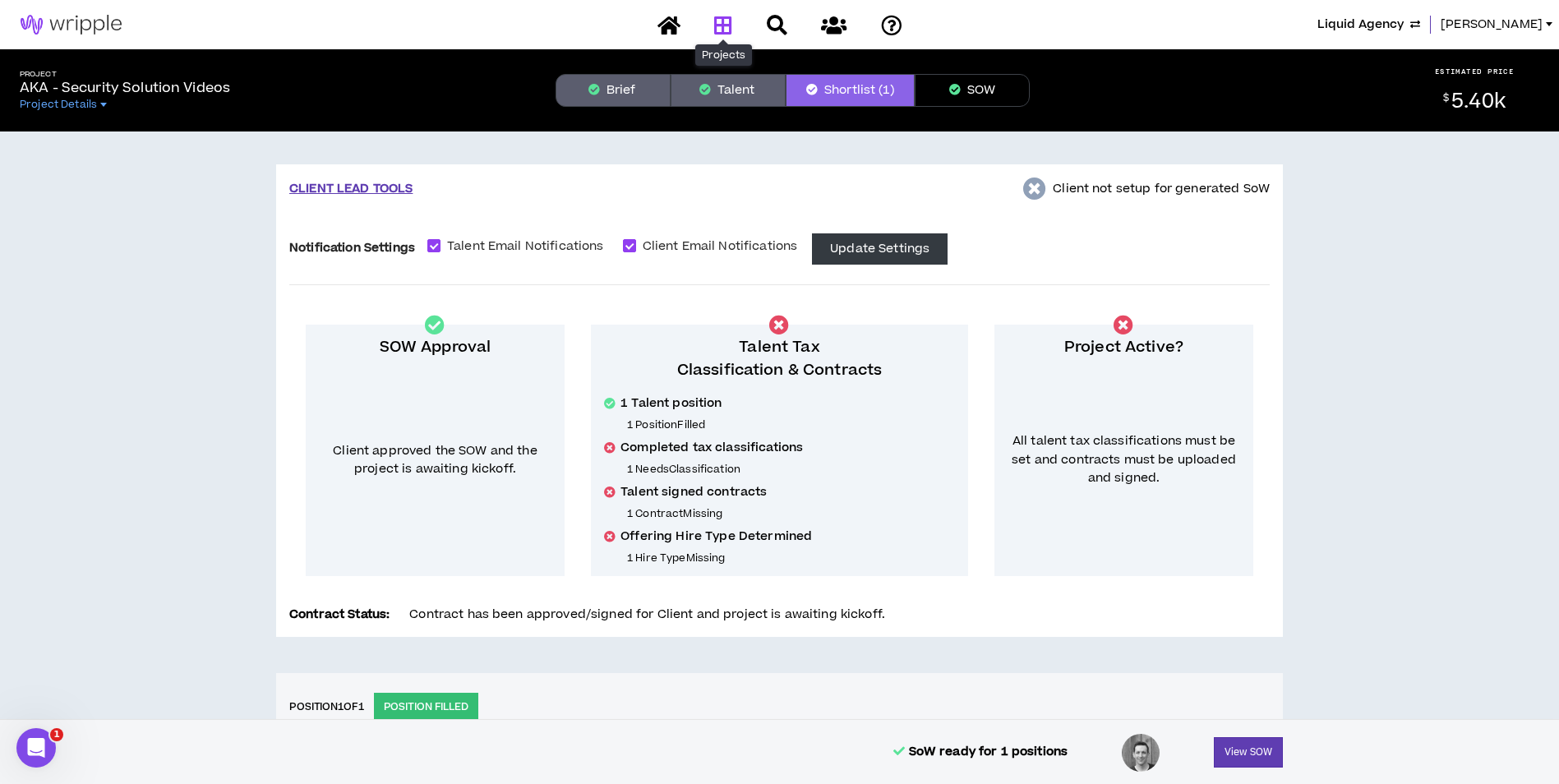
click at [719, 21] on icon at bounding box center [723, 25] width 18 height 20
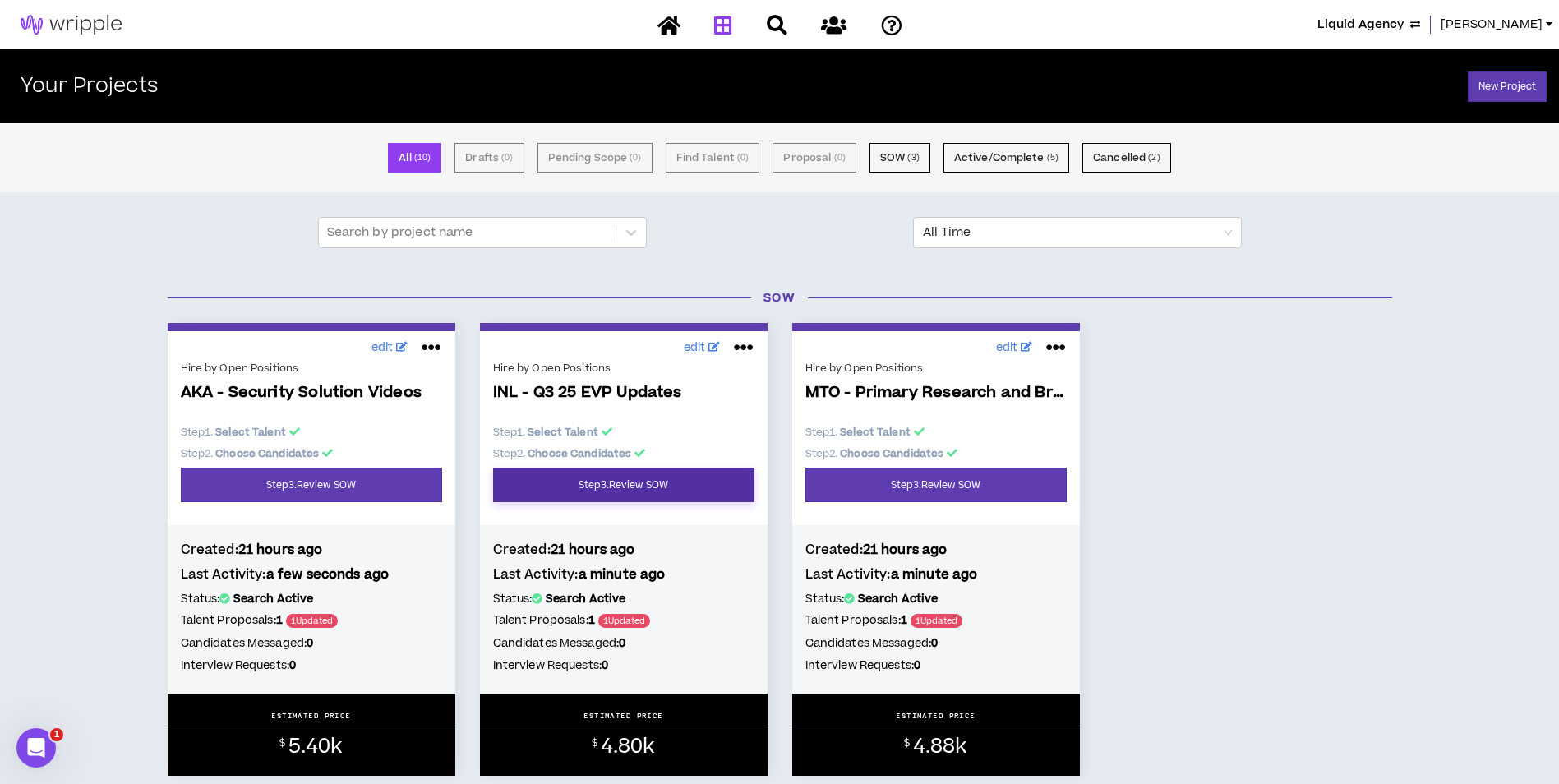
click at [590, 484] on link "Step 3 . Review SOW" at bounding box center [624, 484] width 262 height 35
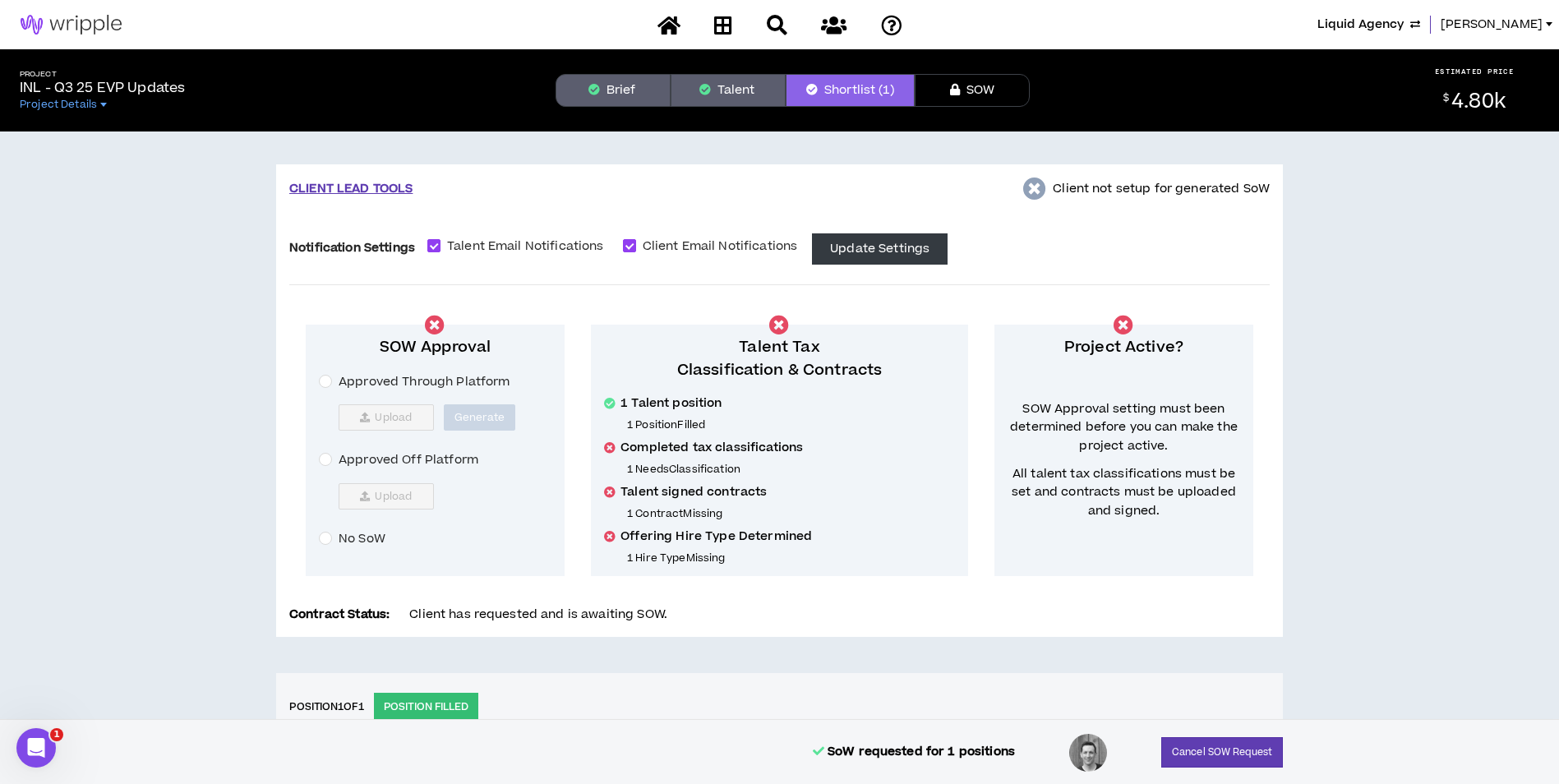
click at [402, 465] on span "Approved Off Platform" at bounding box center [409, 460] width 153 height 18
click at [393, 495] on span "Upload" at bounding box center [394, 496] width 37 height 13
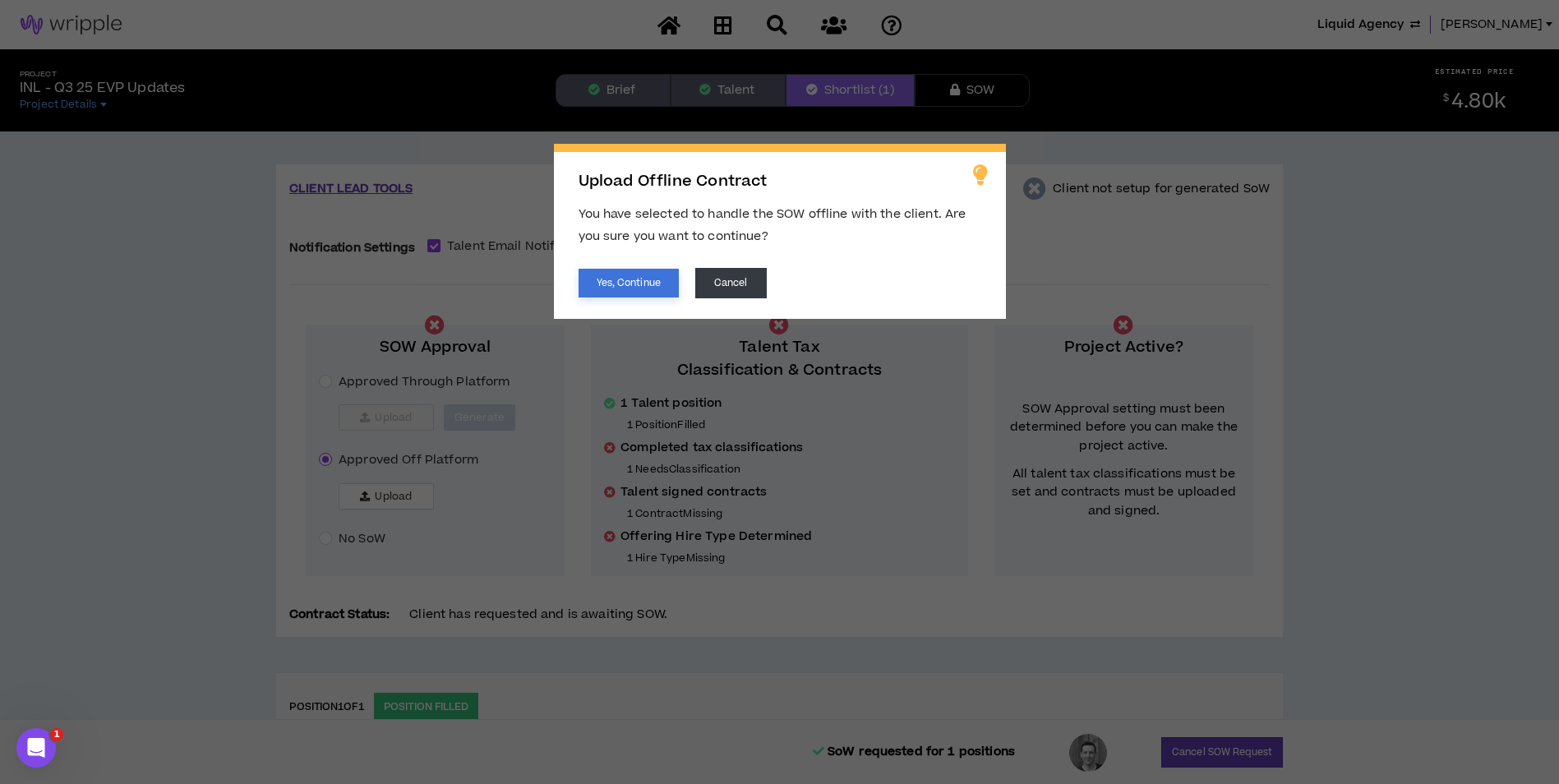
click at [658, 289] on button "Yes, Continue" at bounding box center [629, 283] width 101 height 28
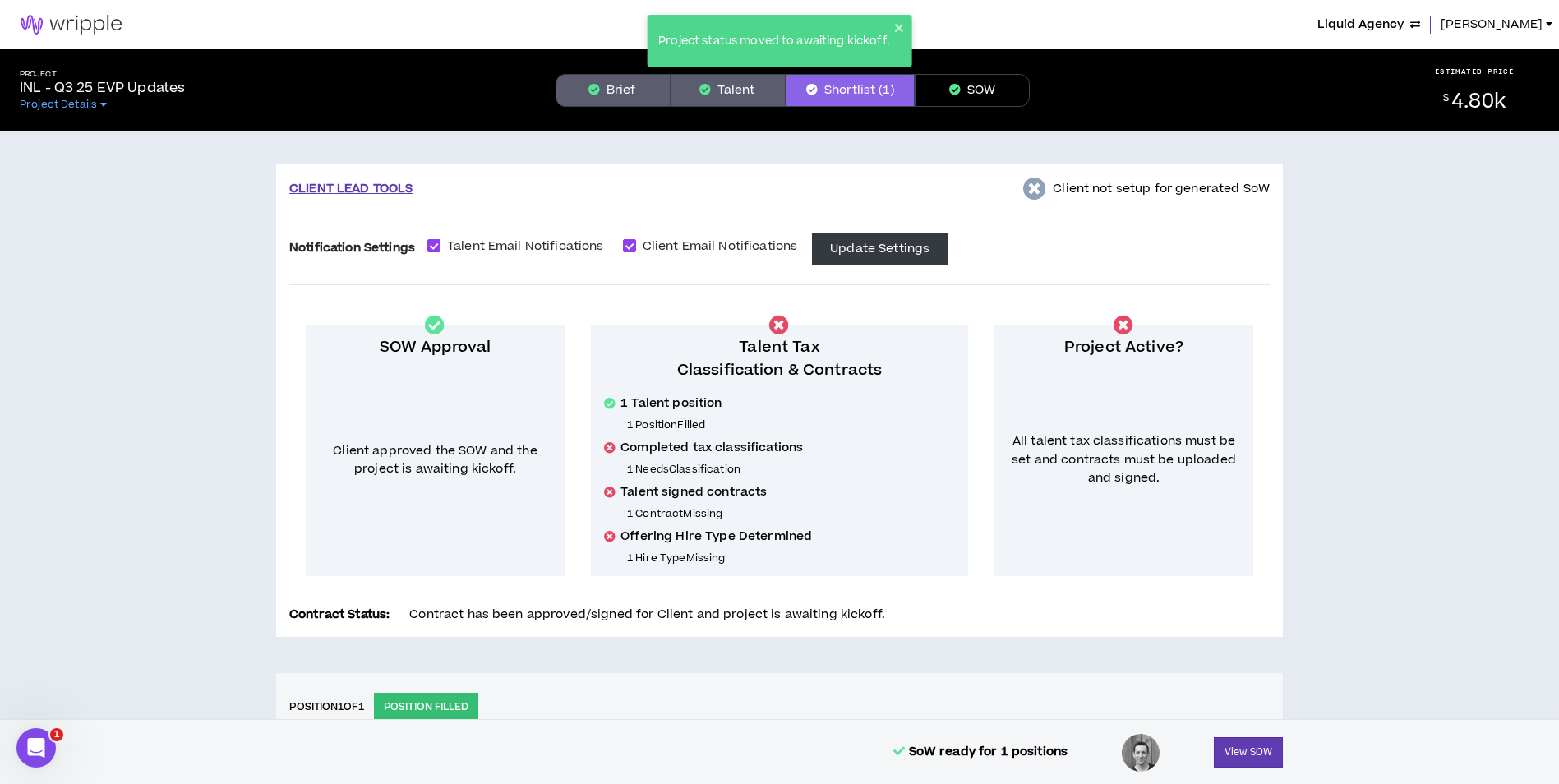
click at [889, 28] on div "Project status moved to awaiting kickoff." at bounding box center [774, 41] width 240 height 27
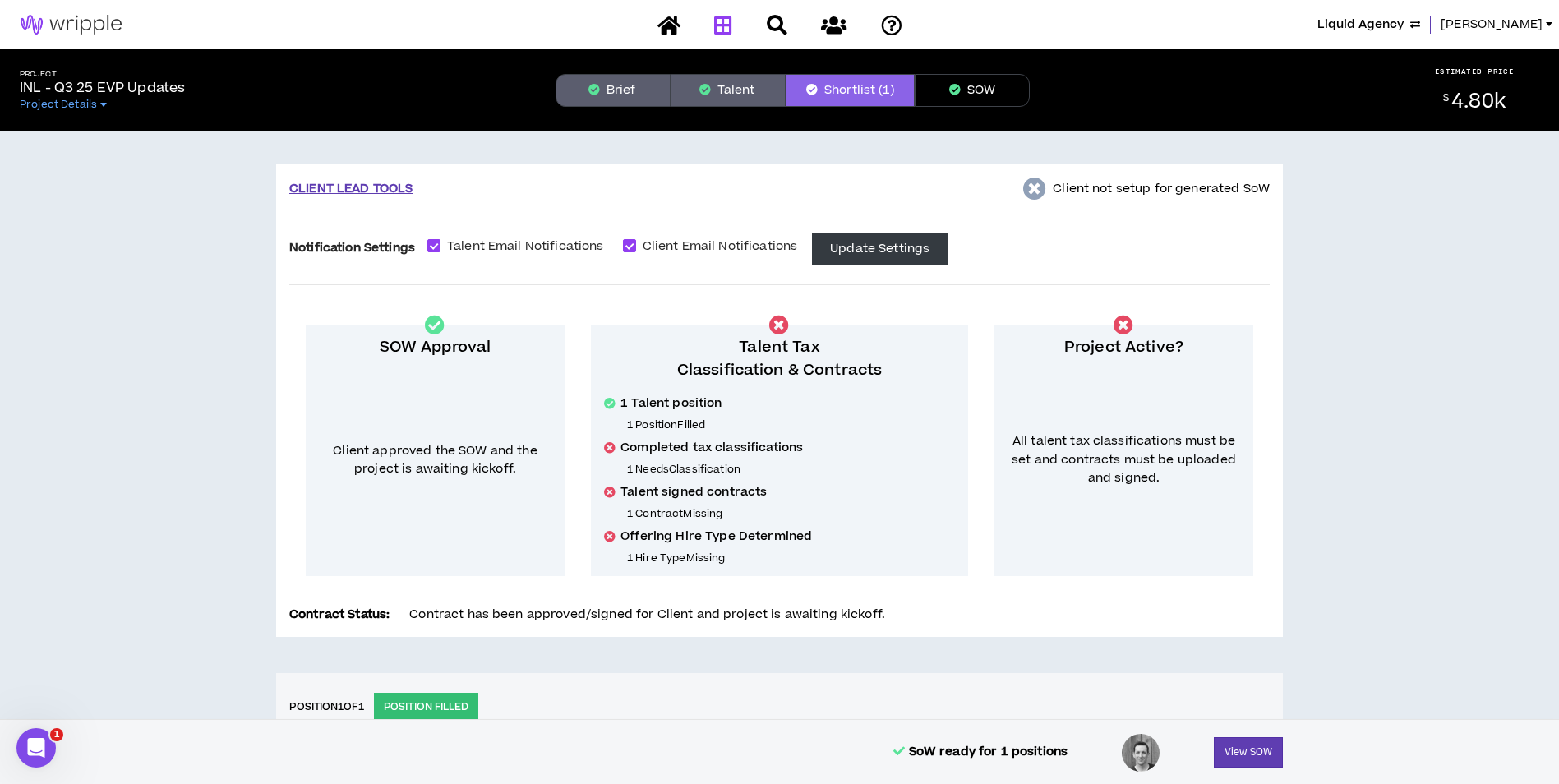
click at [719, 24] on icon at bounding box center [723, 25] width 18 height 20
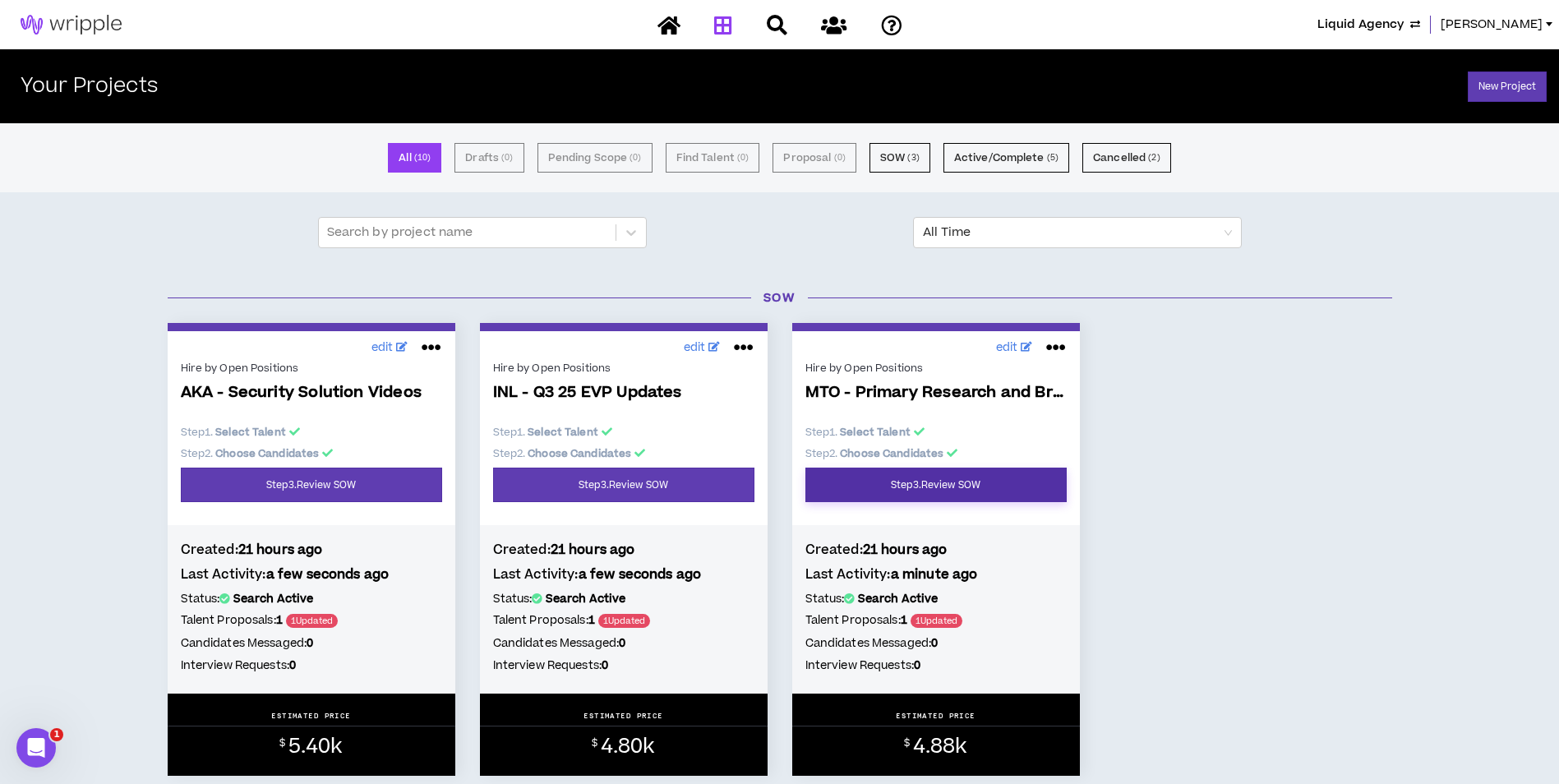
click at [862, 487] on link "Step 3 . Review SOW" at bounding box center [937, 484] width 262 height 35
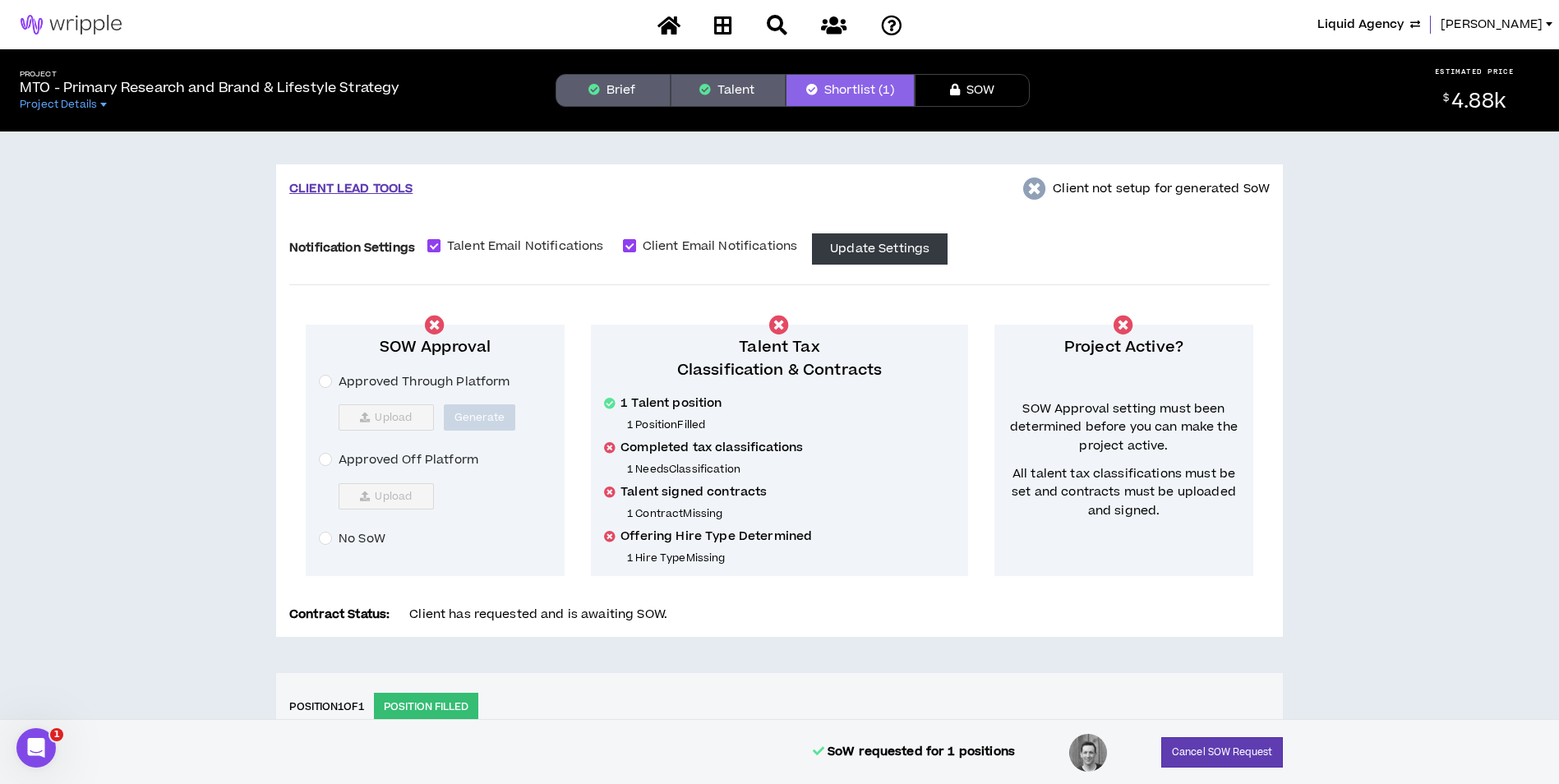
drag, startPoint x: 424, startPoint y: 453, endPoint x: 418, endPoint y: 464, distance: 12.5
click at [423, 453] on span "Approved Off Platform" at bounding box center [409, 460] width 153 height 18
click at [408, 493] on span "Upload" at bounding box center [394, 496] width 37 height 13
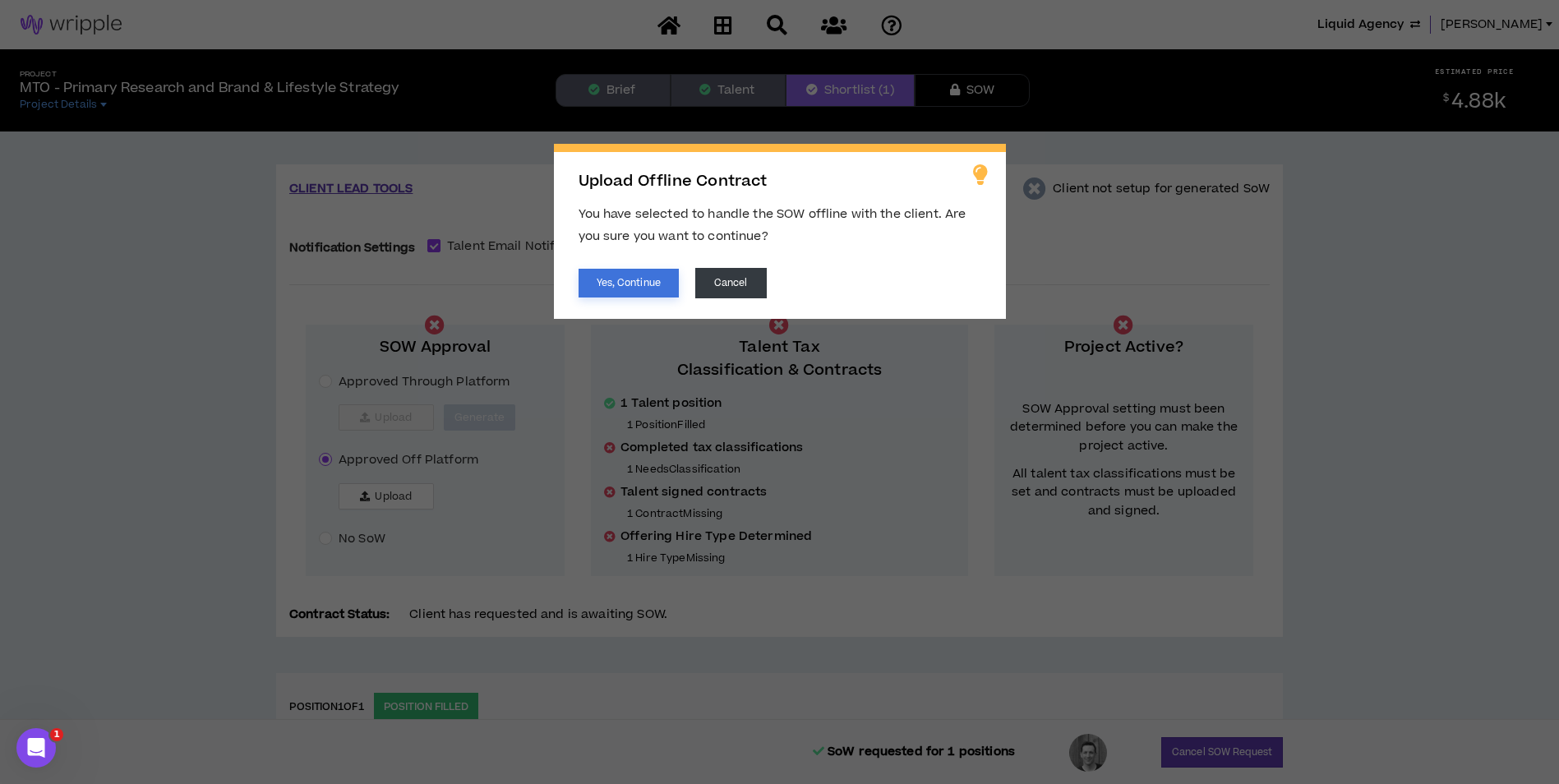
click at [614, 290] on button "Yes, Continue" at bounding box center [629, 283] width 101 height 28
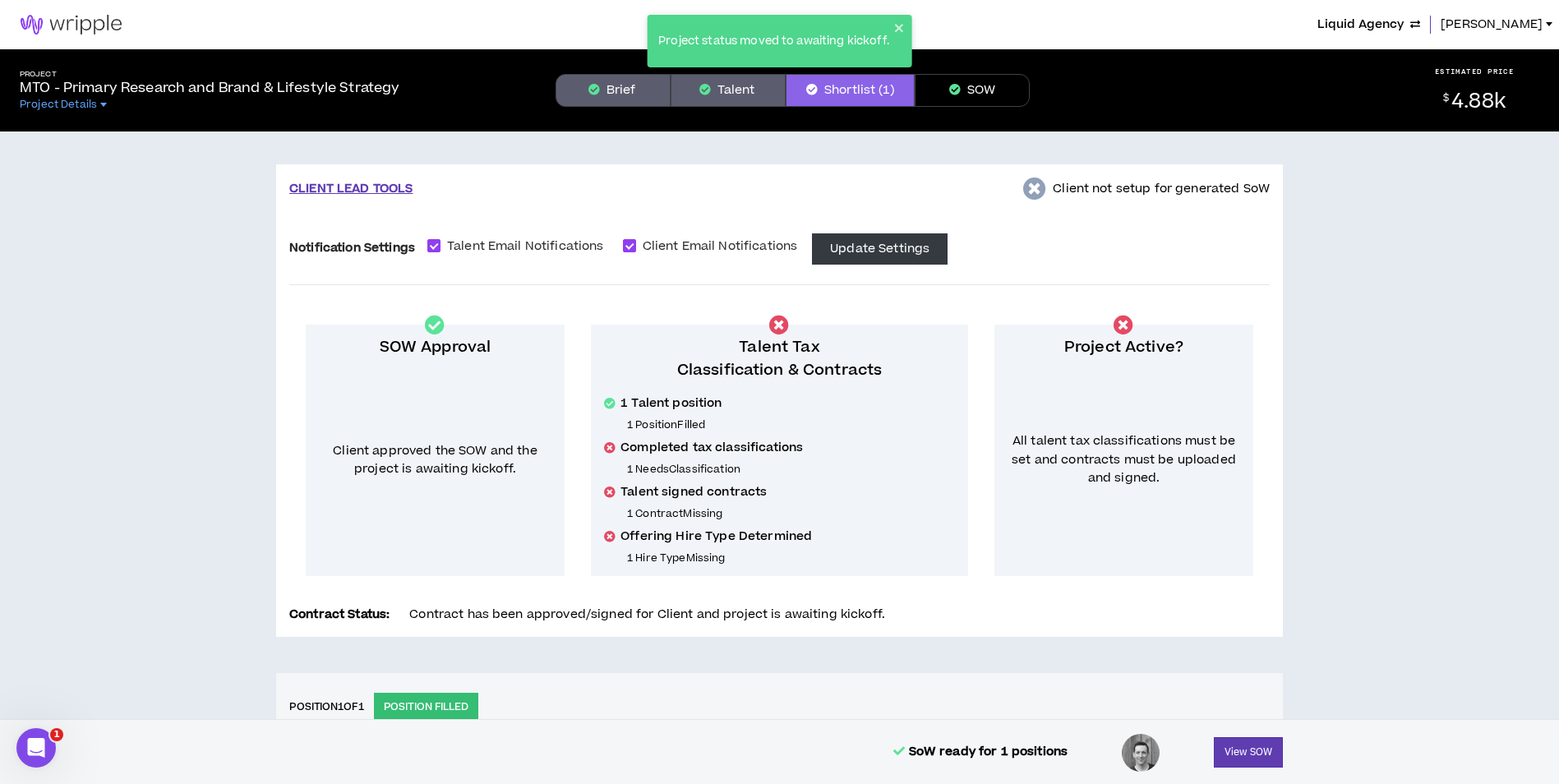
click at [579, 199] on div "CLIENT LEAD TOOLS Client not setup for generated SoW" at bounding box center [779, 189] width 980 height 23
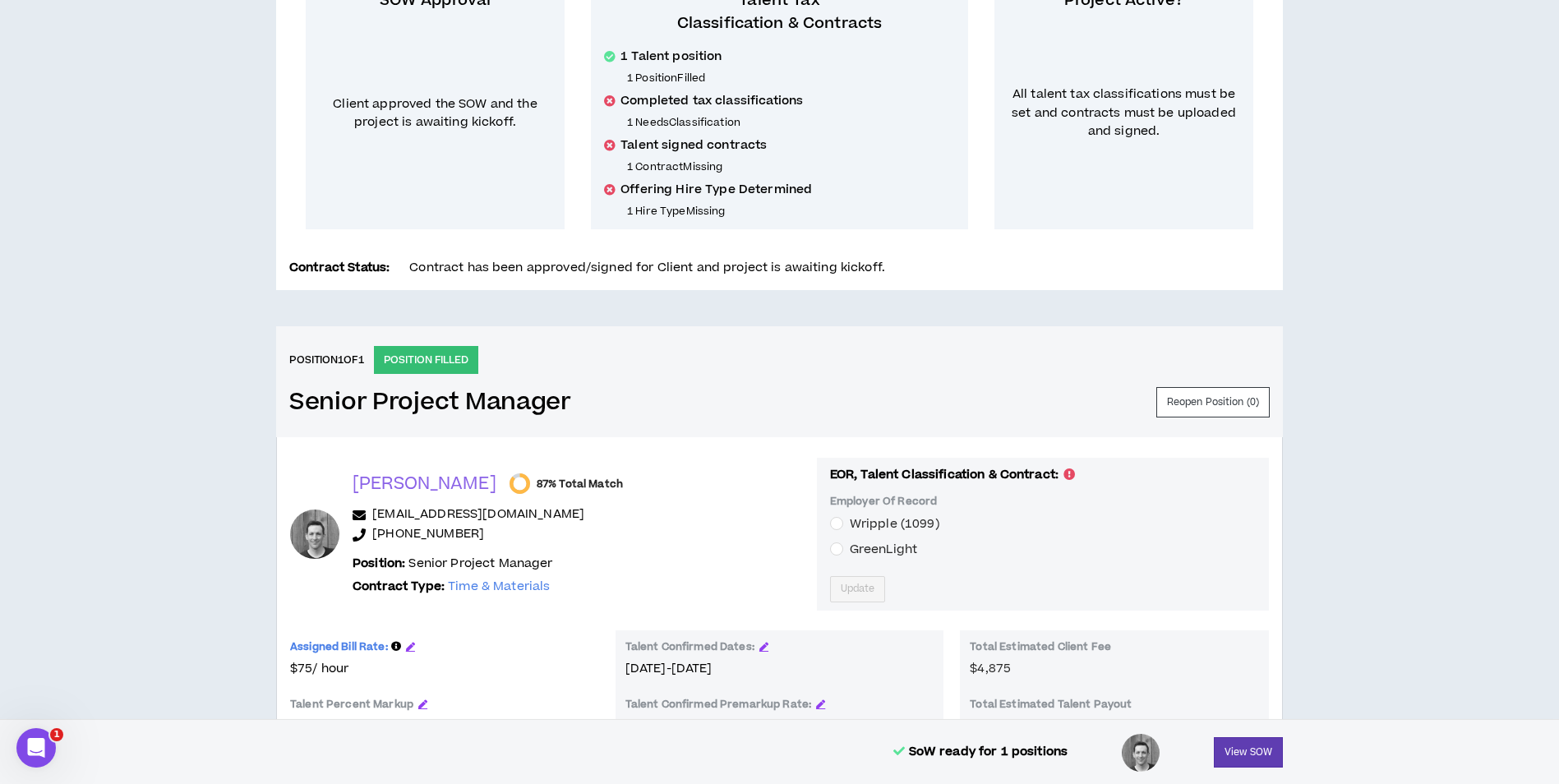
scroll to position [573, 0]
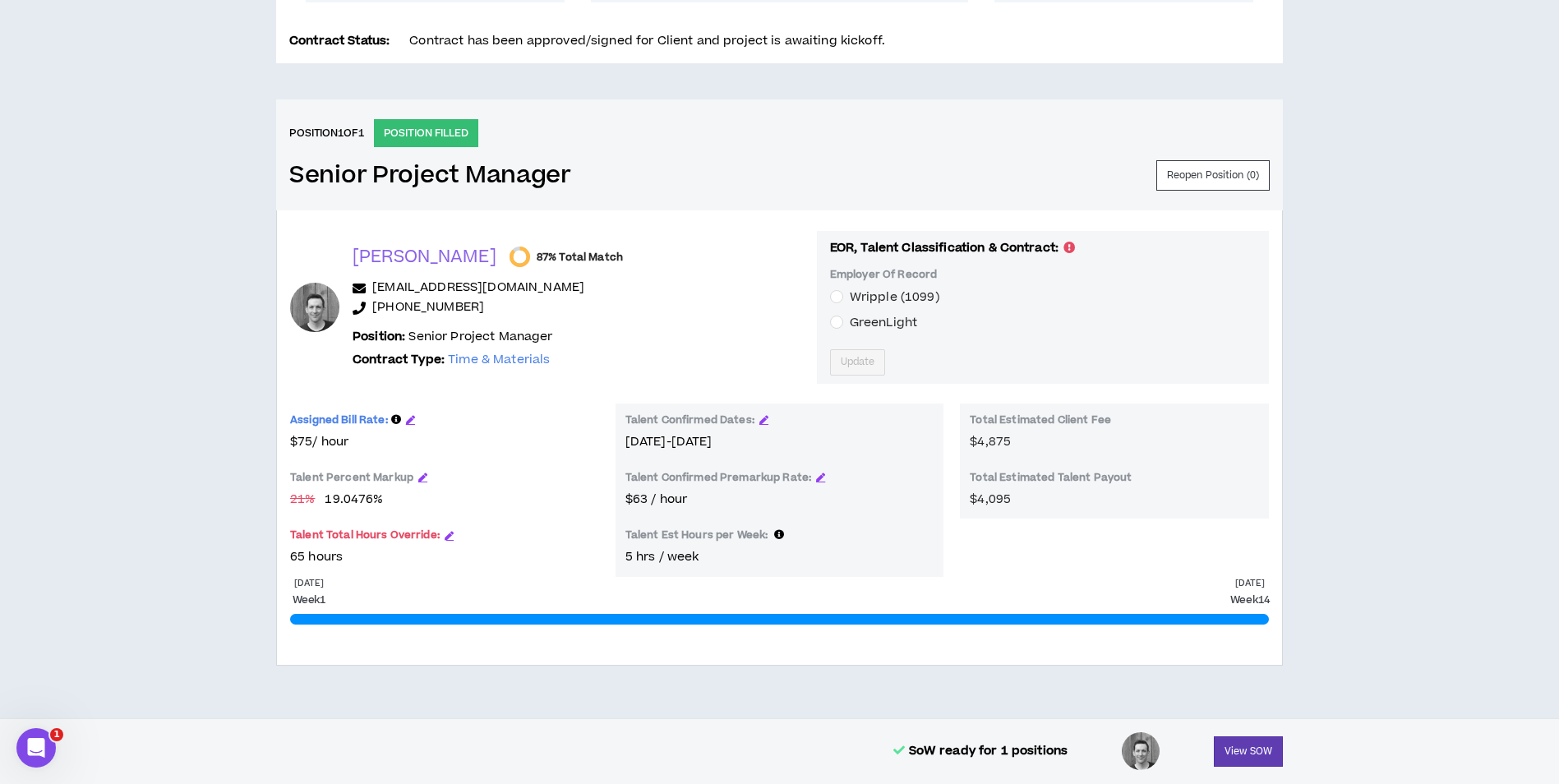
drag, startPoint x: 851, startPoint y: 326, endPoint x: 839, endPoint y: 353, distance: 29.5
click at [851, 326] on span "GreenLight" at bounding box center [883, 322] width 68 height 17
click at [840, 360] on span "Update" at bounding box center [857, 362] width 35 height 16
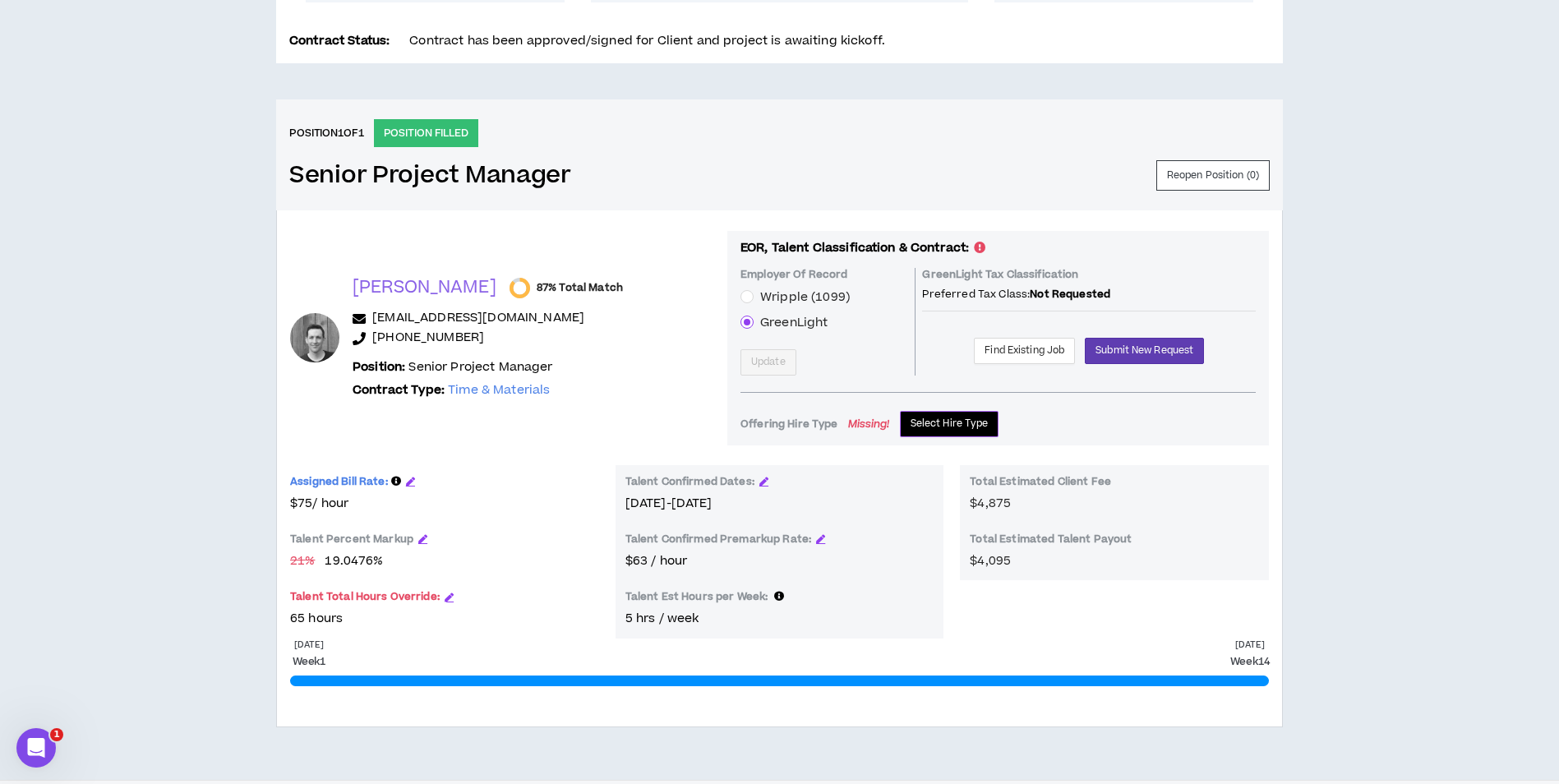
click at [911, 427] on span "Select Hire Type" at bounding box center [950, 424] width 78 height 16
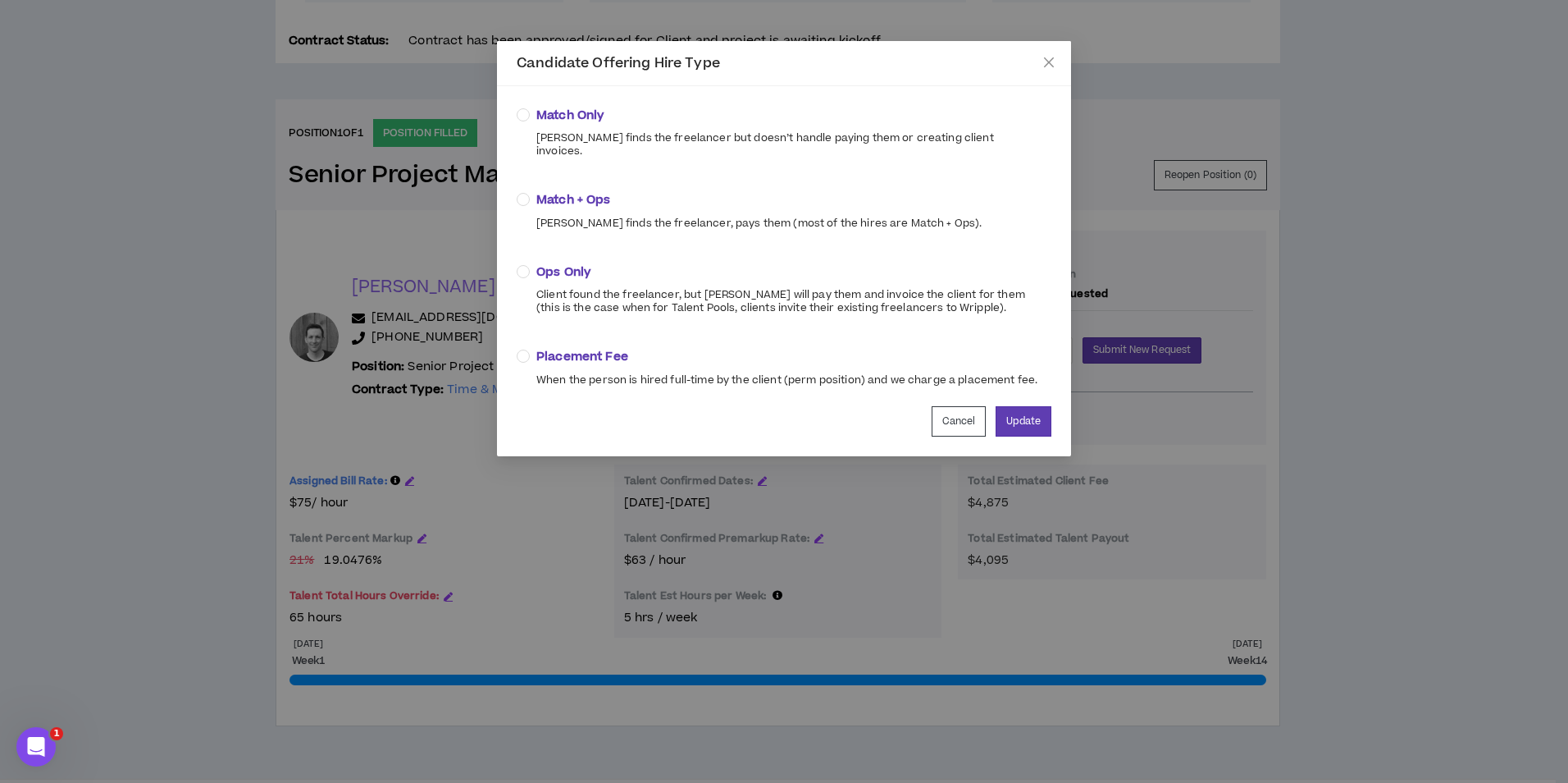
click at [567, 247] on div "Match Only [PERSON_NAME] finds the freelancer but doesn’t handle paying them or…" at bounding box center [784, 246] width 535 height 281
click at [566, 266] on span "Ops Only" at bounding box center [787, 272] width 502 height 18
click at [1022, 414] on button "Update" at bounding box center [1023, 421] width 56 height 30
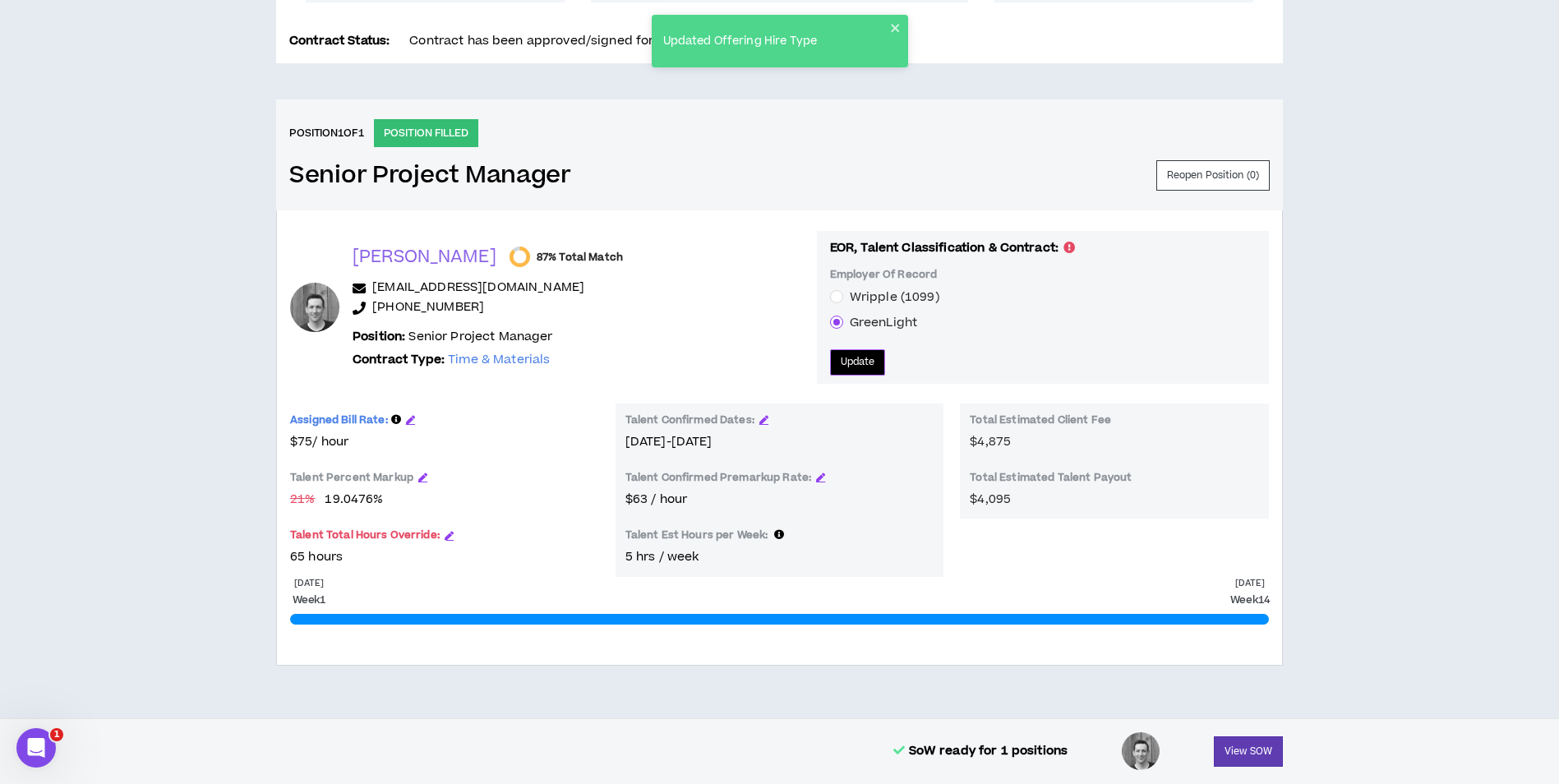
click at [847, 367] on button "Update" at bounding box center [857, 362] width 56 height 27
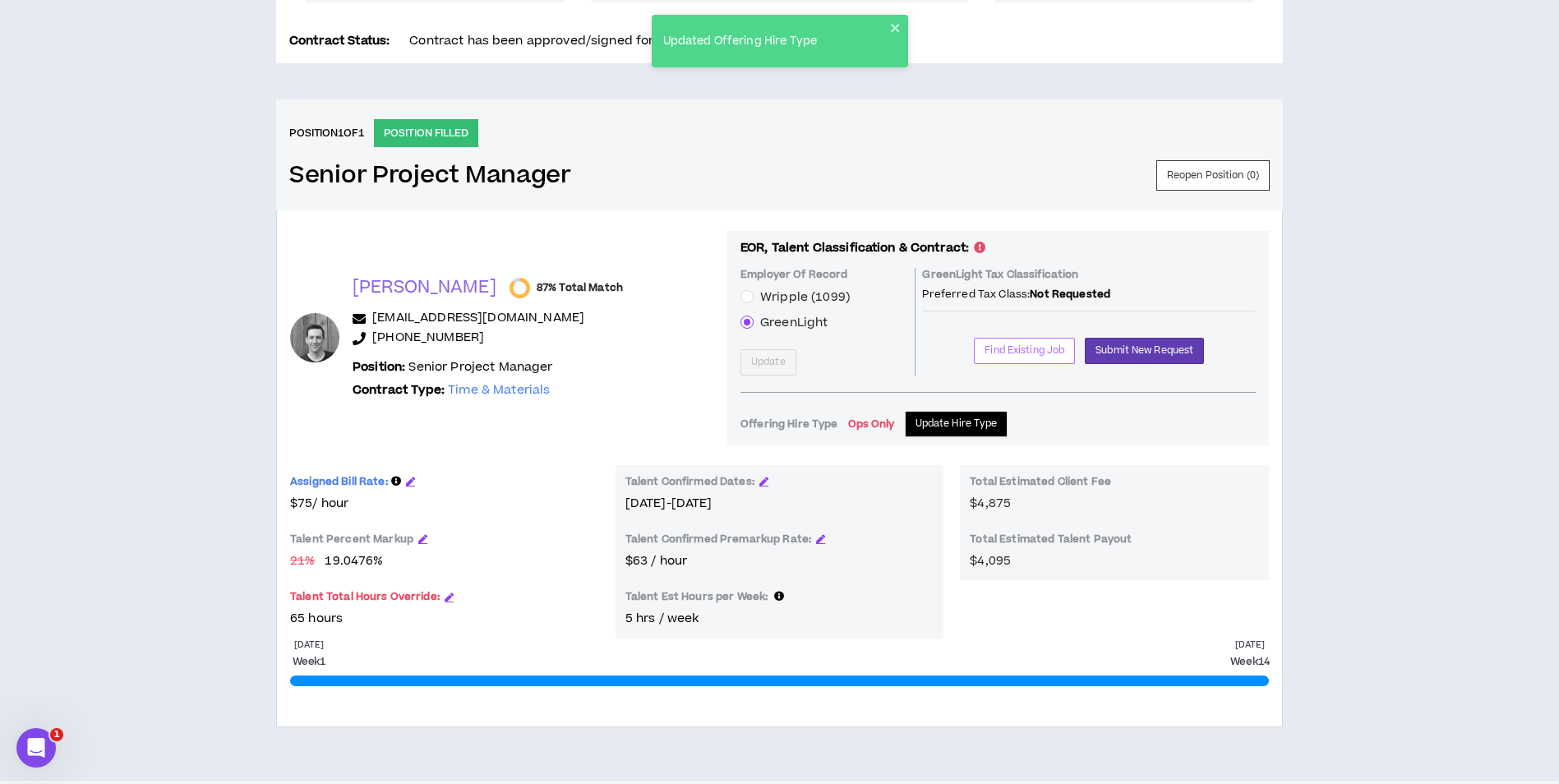
click at [985, 351] on span "Find Existing Job" at bounding box center [1025, 351] width 80 height 16
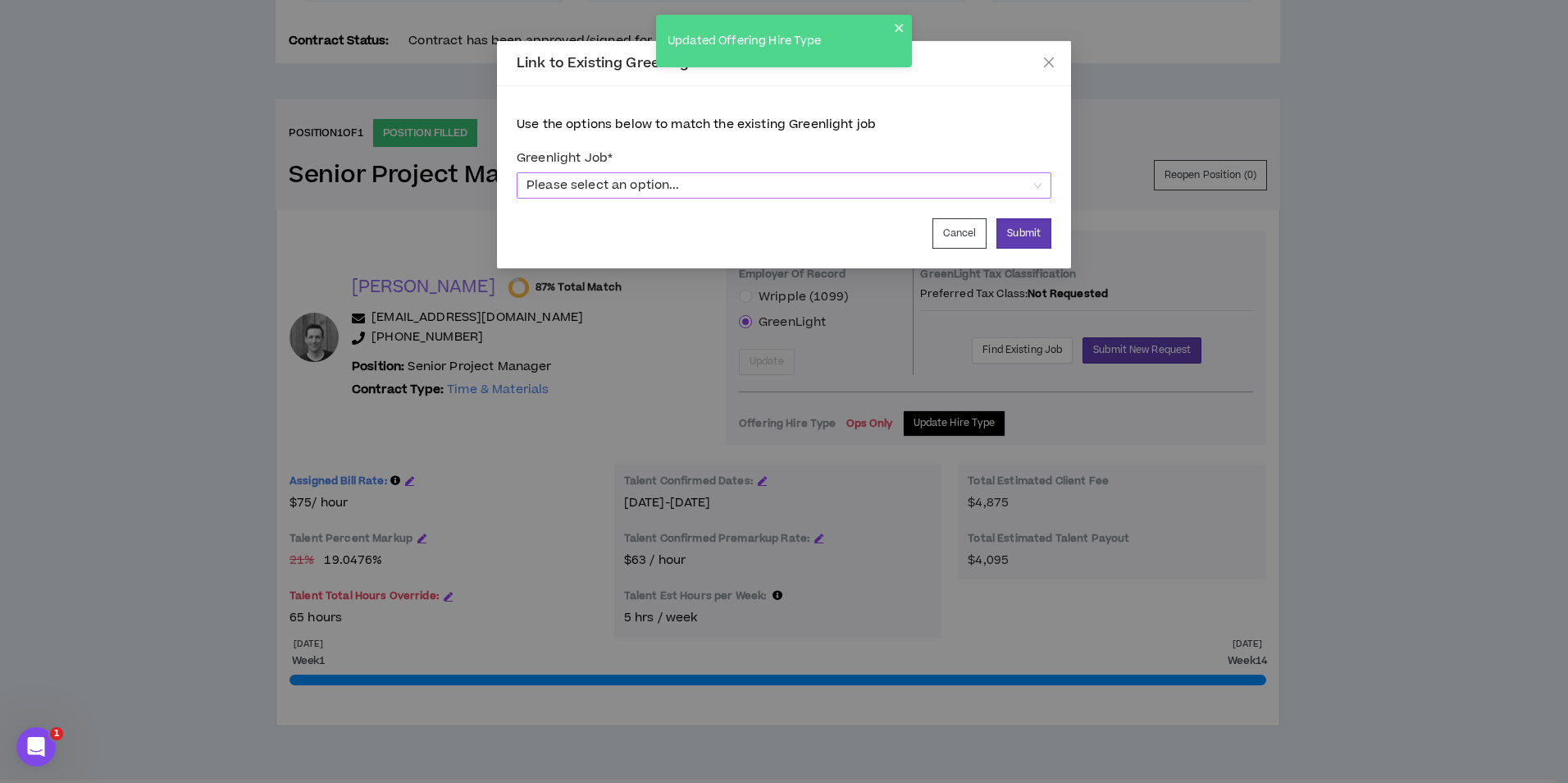
click at [858, 186] on span "Please select an option..." at bounding box center [784, 186] width 515 height 25
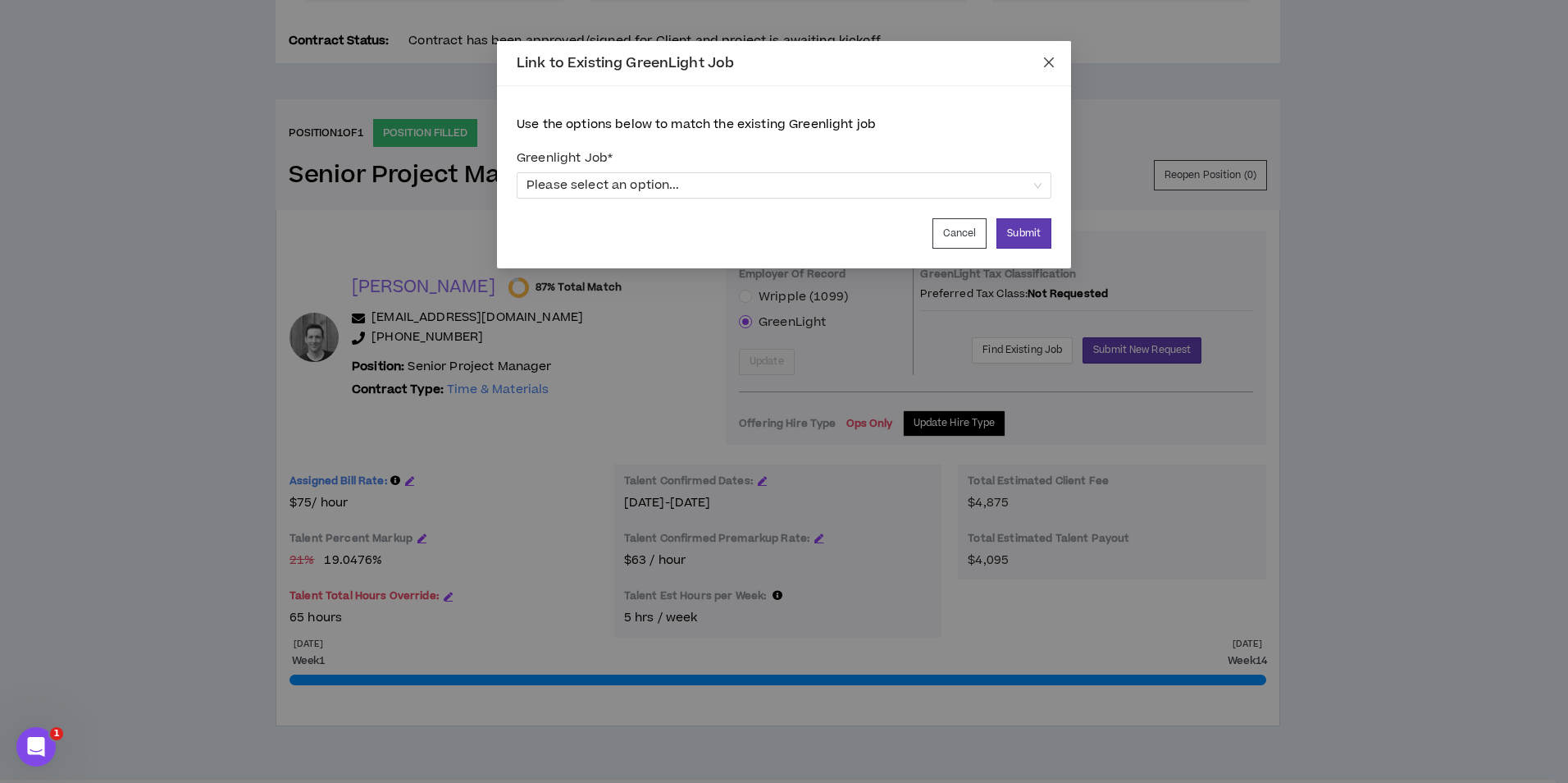
click at [1052, 63] on icon "close" at bounding box center [1048, 62] width 13 height 13
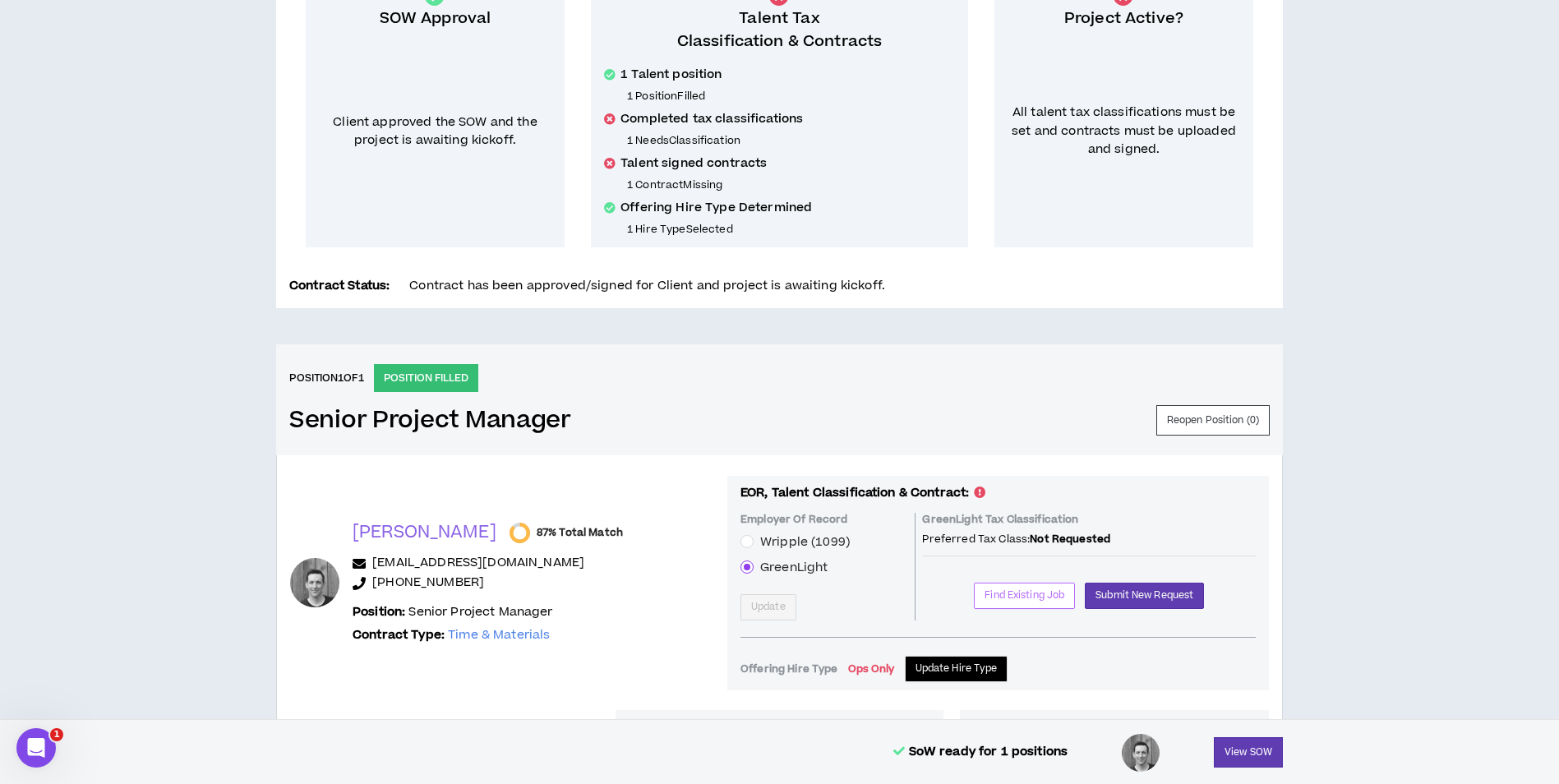
scroll to position [0, 0]
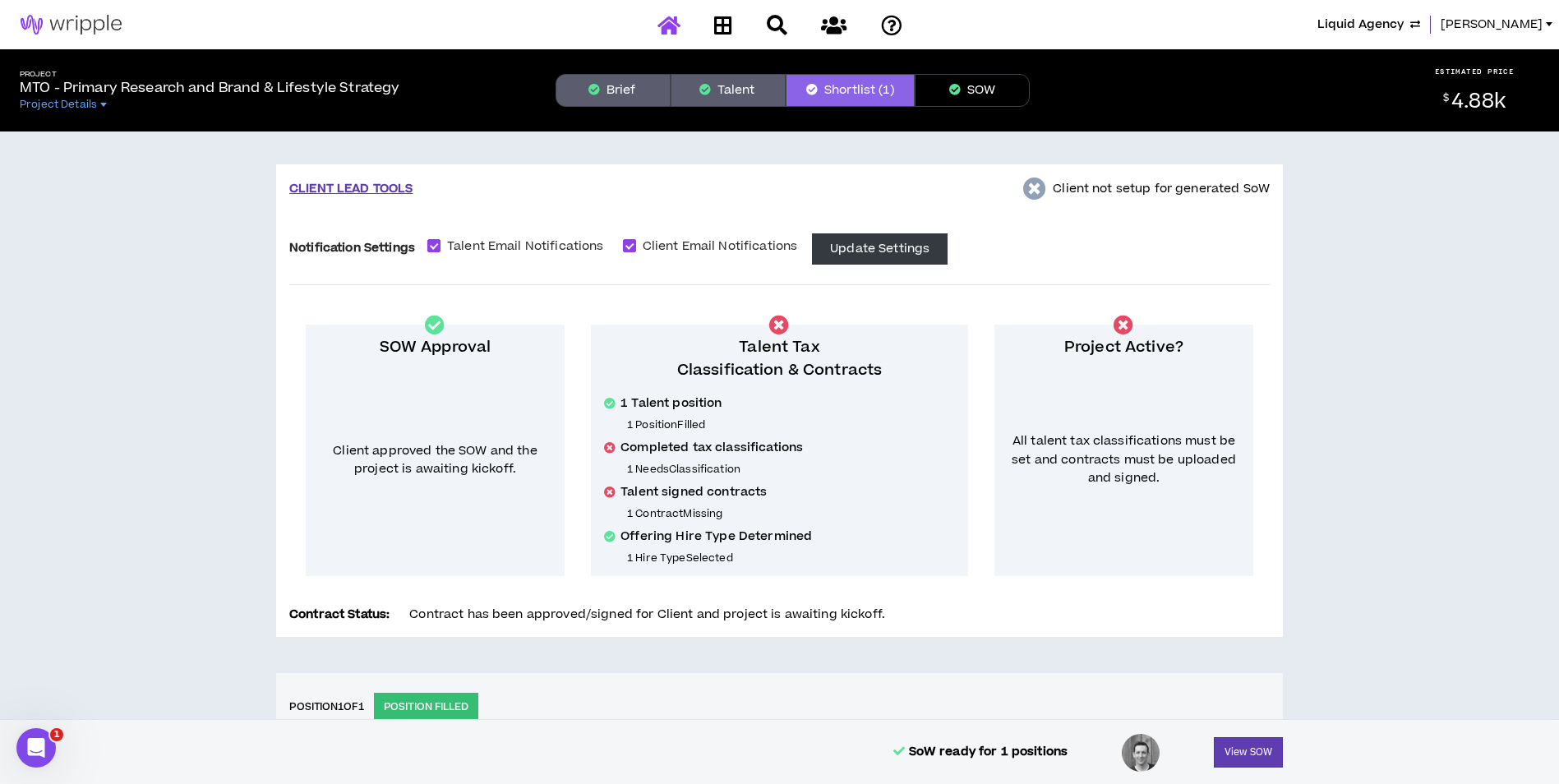
click at [673, 27] on icon at bounding box center [669, 25] width 23 height 20
